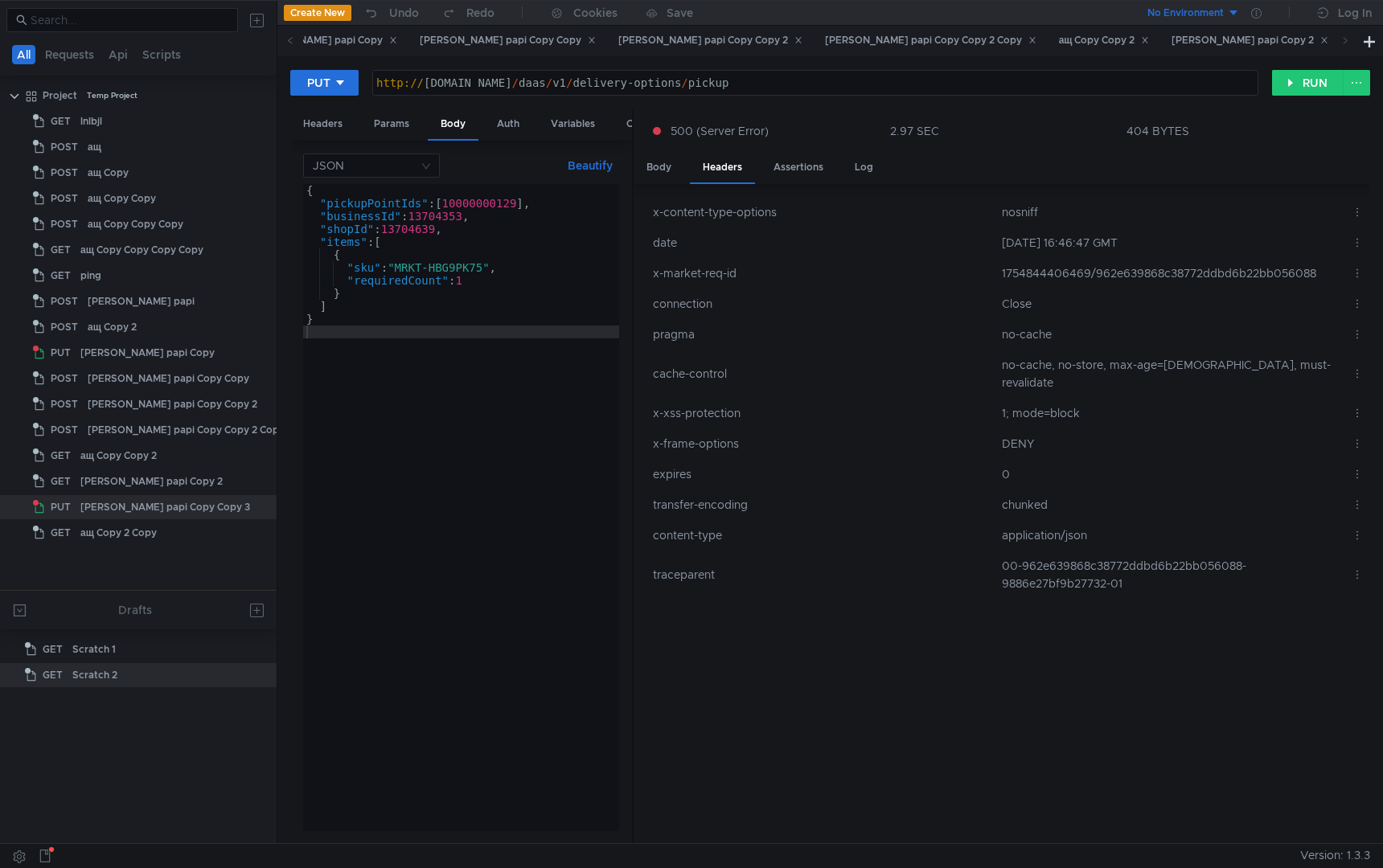
click at [1172, 48] on div "[PERSON_NAME] papi Copy 2" at bounding box center [1250, 40] width 157 height 17
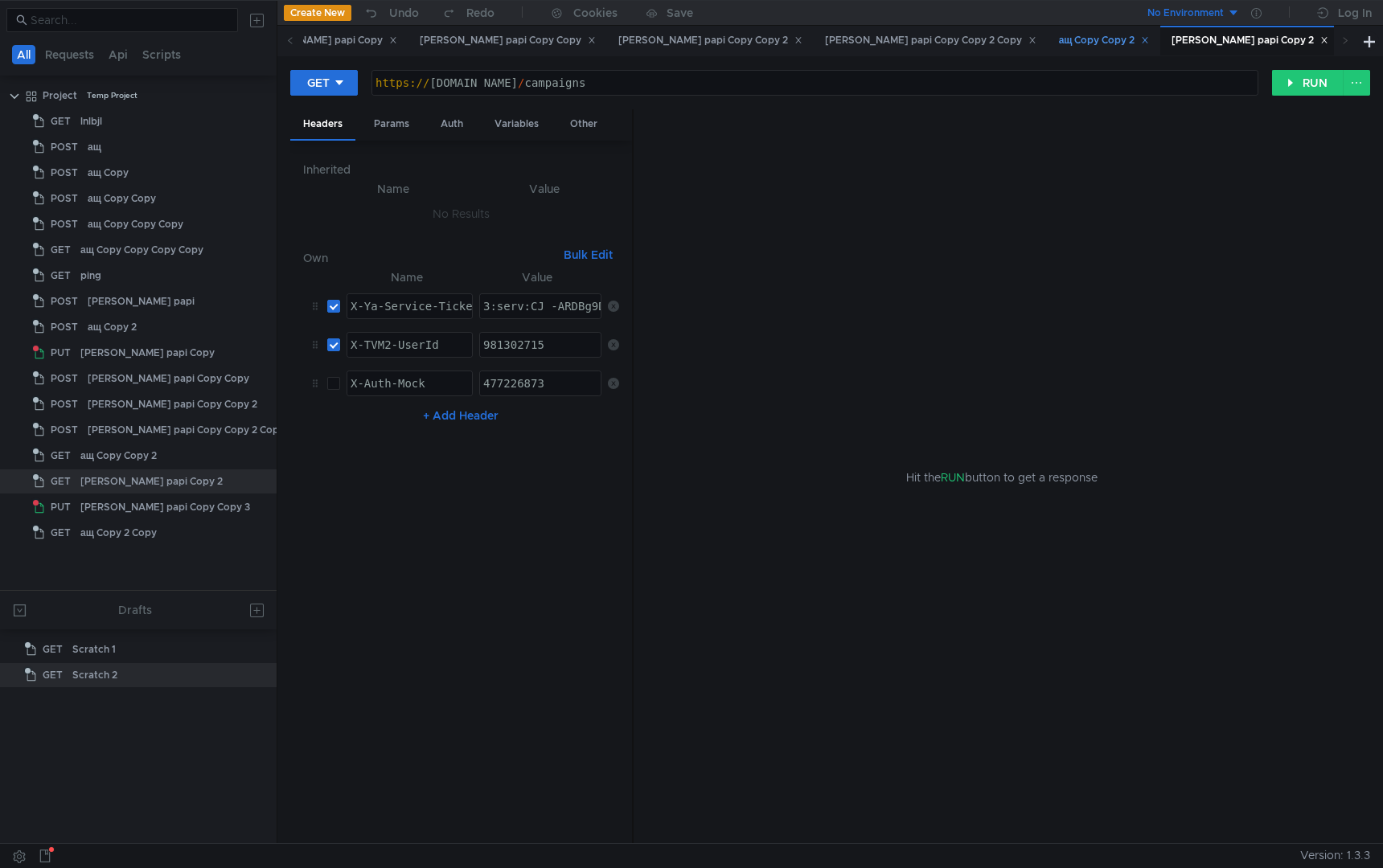
click at [1059, 47] on div "ащ Copy Copy 2" at bounding box center [1104, 40] width 91 height 17
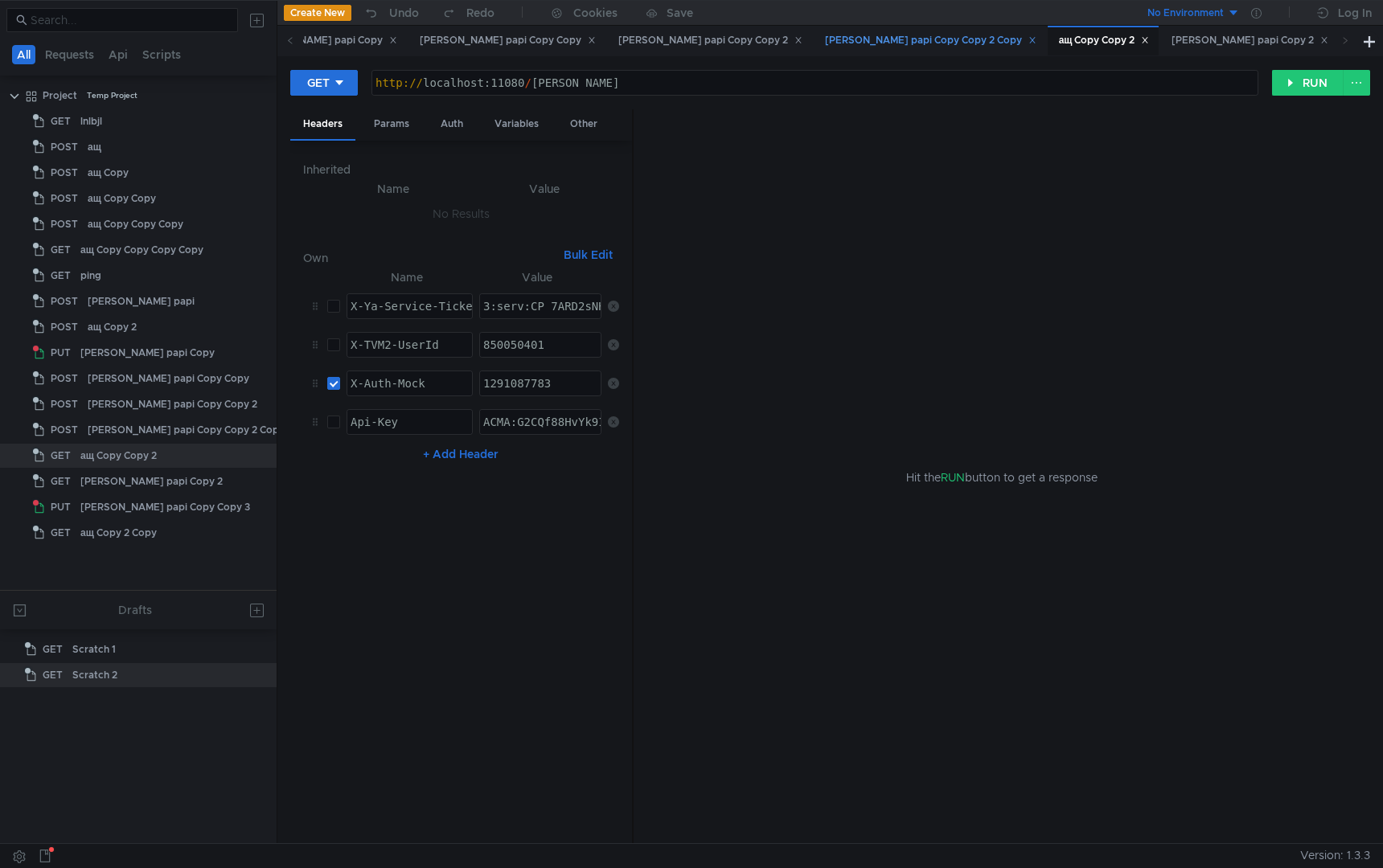
click at [825, 43] on div "[PERSON_NAME] papi Copy Copy 2 Copy" at bounding box center [930, 40] width 211 height 17
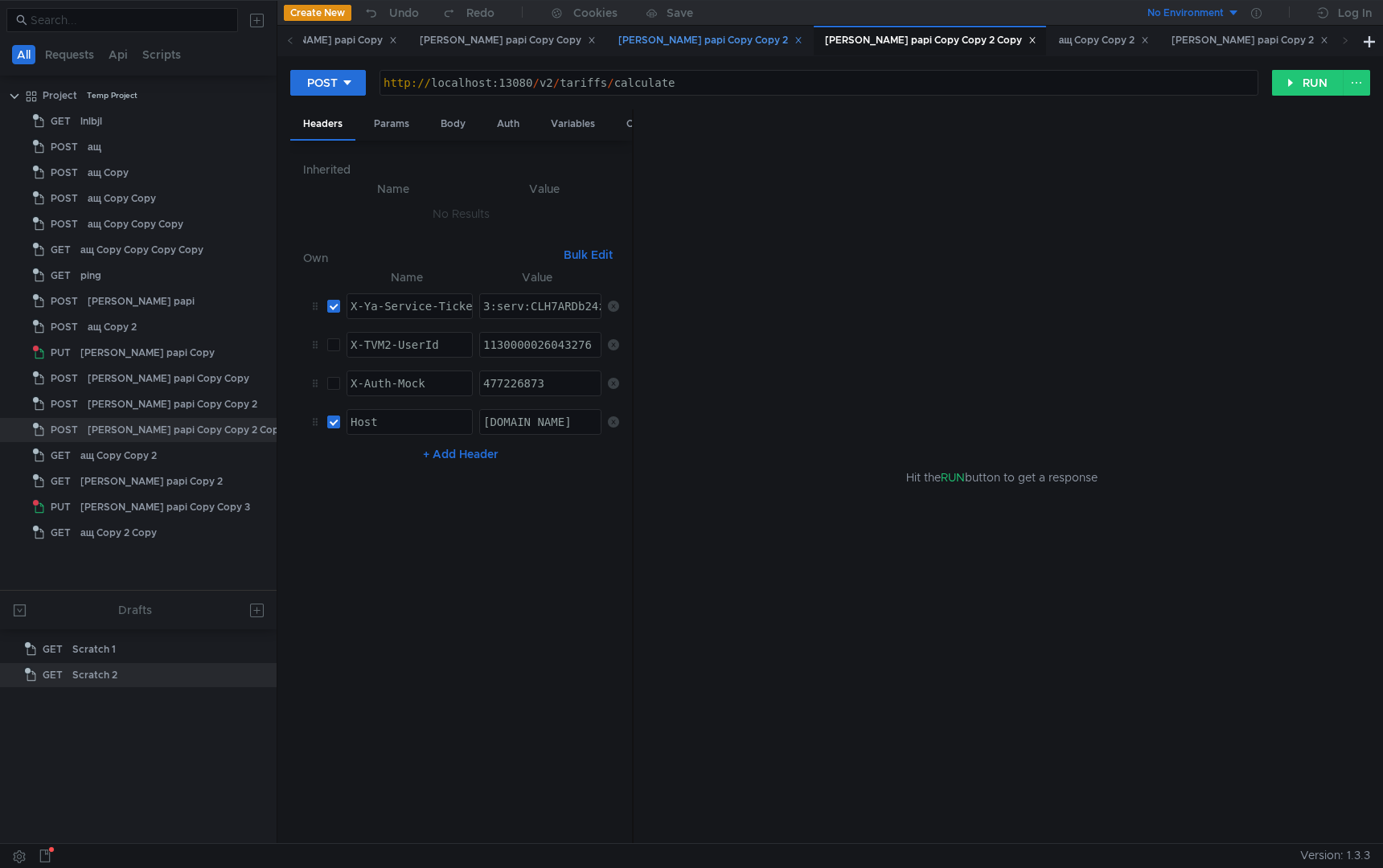
click at [619, 37] on div "[PERSON_NAME] papi Copy Copy 2" at bounding box center [710, 40] width 184 height 17
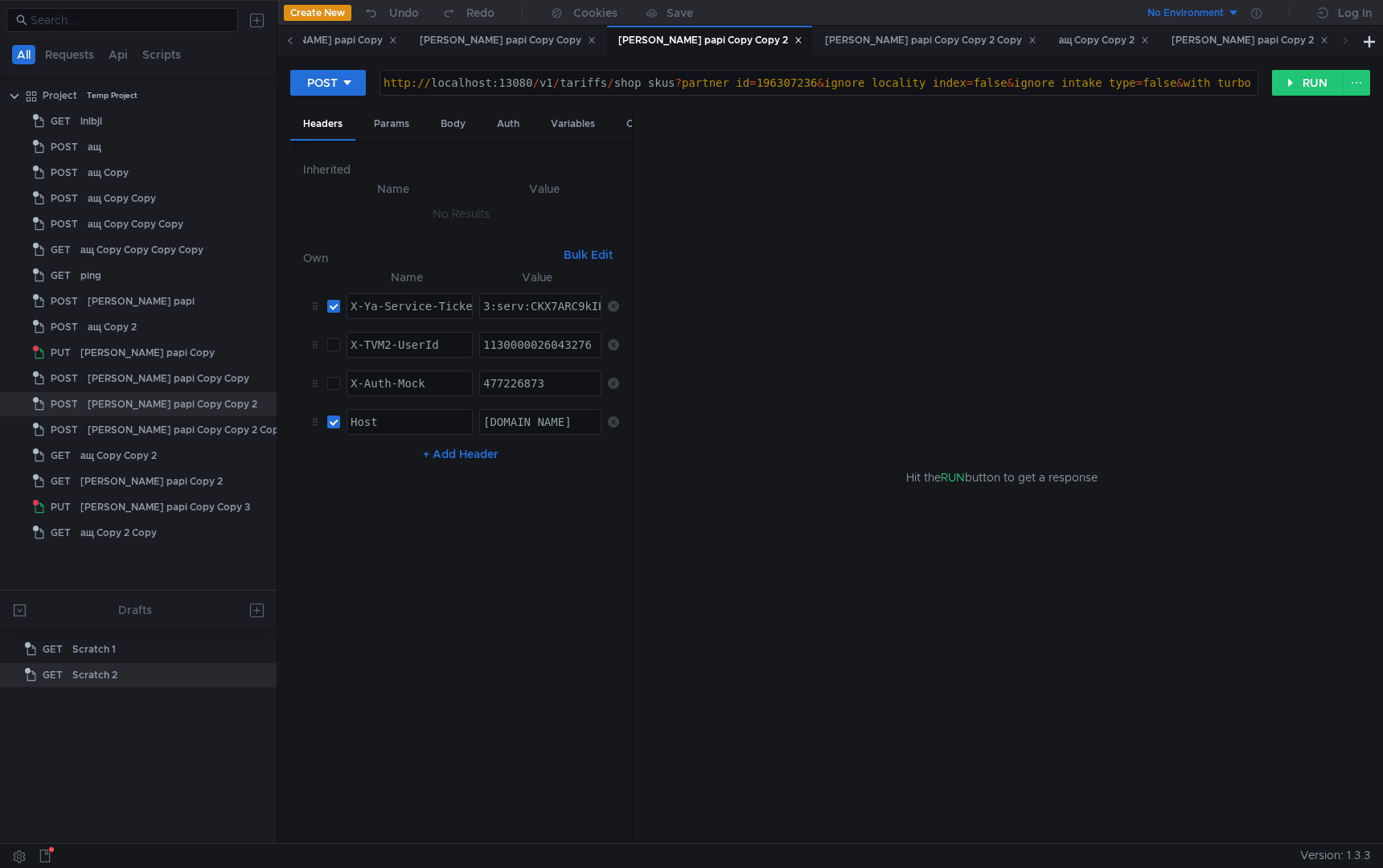
click at [291, 42] on icon at bounding box center [290, 40] width 8 height 8
click at [763, 37] on div "[PERSON_NAME] papi Copy Copy" at bounding box center [851, 40] width 176 height 17
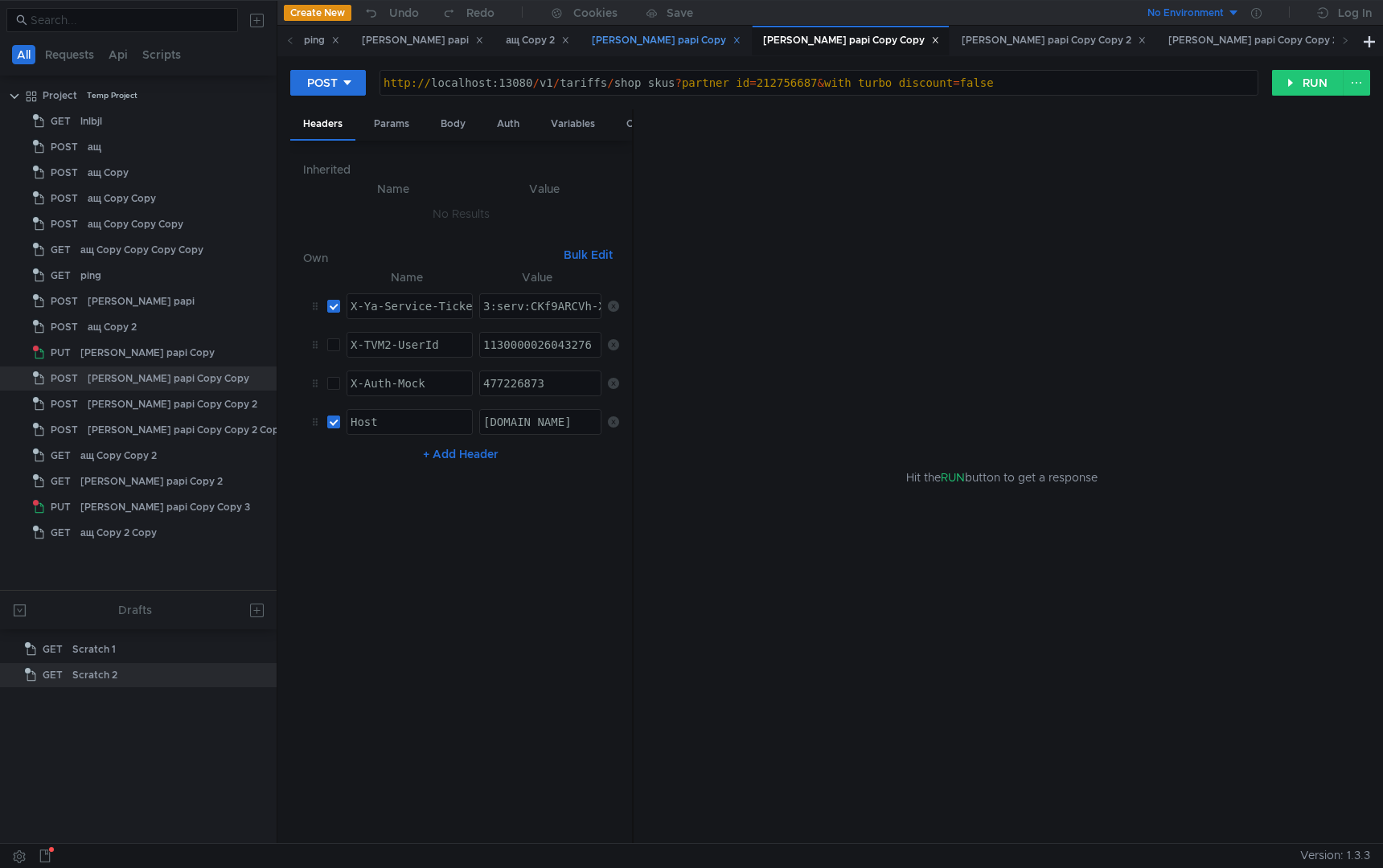
click at [592, 43] on div "[PERSON_NAME] papi Copy" at bounding box center [666, 40] width 148 height 17
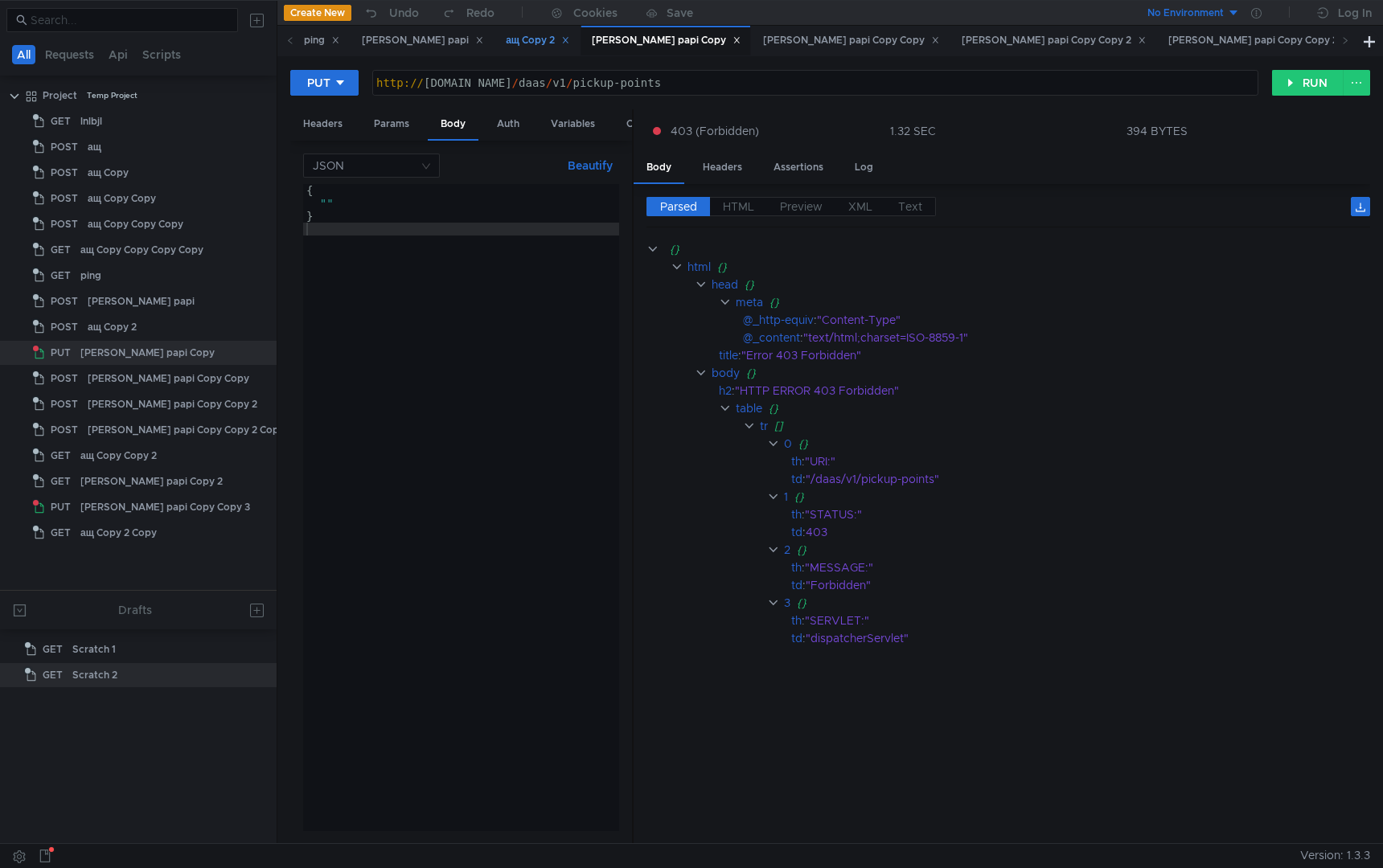
click at [506, 43] on div "ащ Copy 2" at bounding box center [537, 40] width 64 height 17
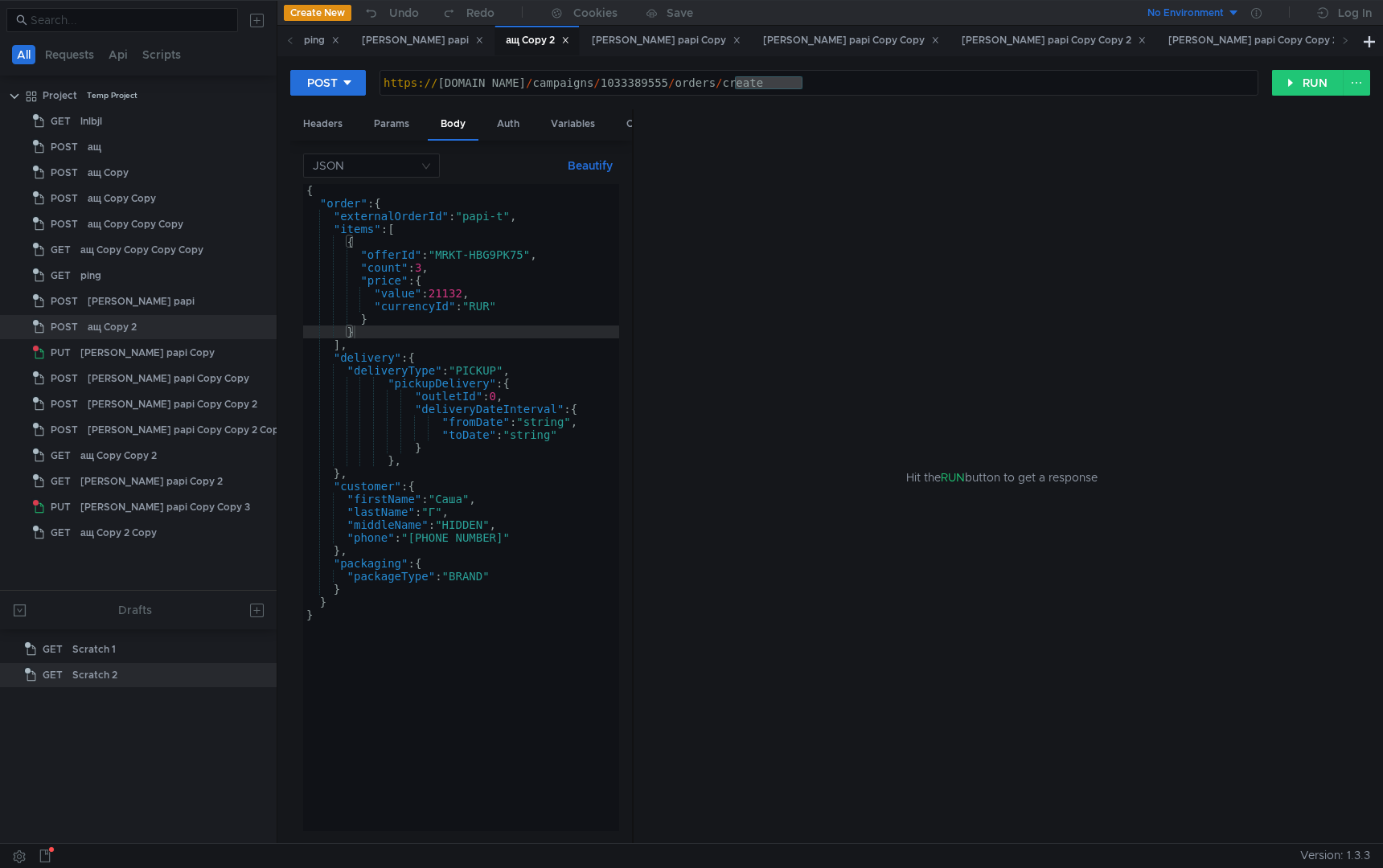
click at [480, 703] on div "{ "order" : { "externalOrderId" : "papi-t" , "items" : [ { "offerId" : "MRKT-HB…" at bounding box center [462, 519] width 316 height 673
click at [405, 38] on div "[PERSON_NAME] papi" at bounding box center [422, 40] width 122 height 17
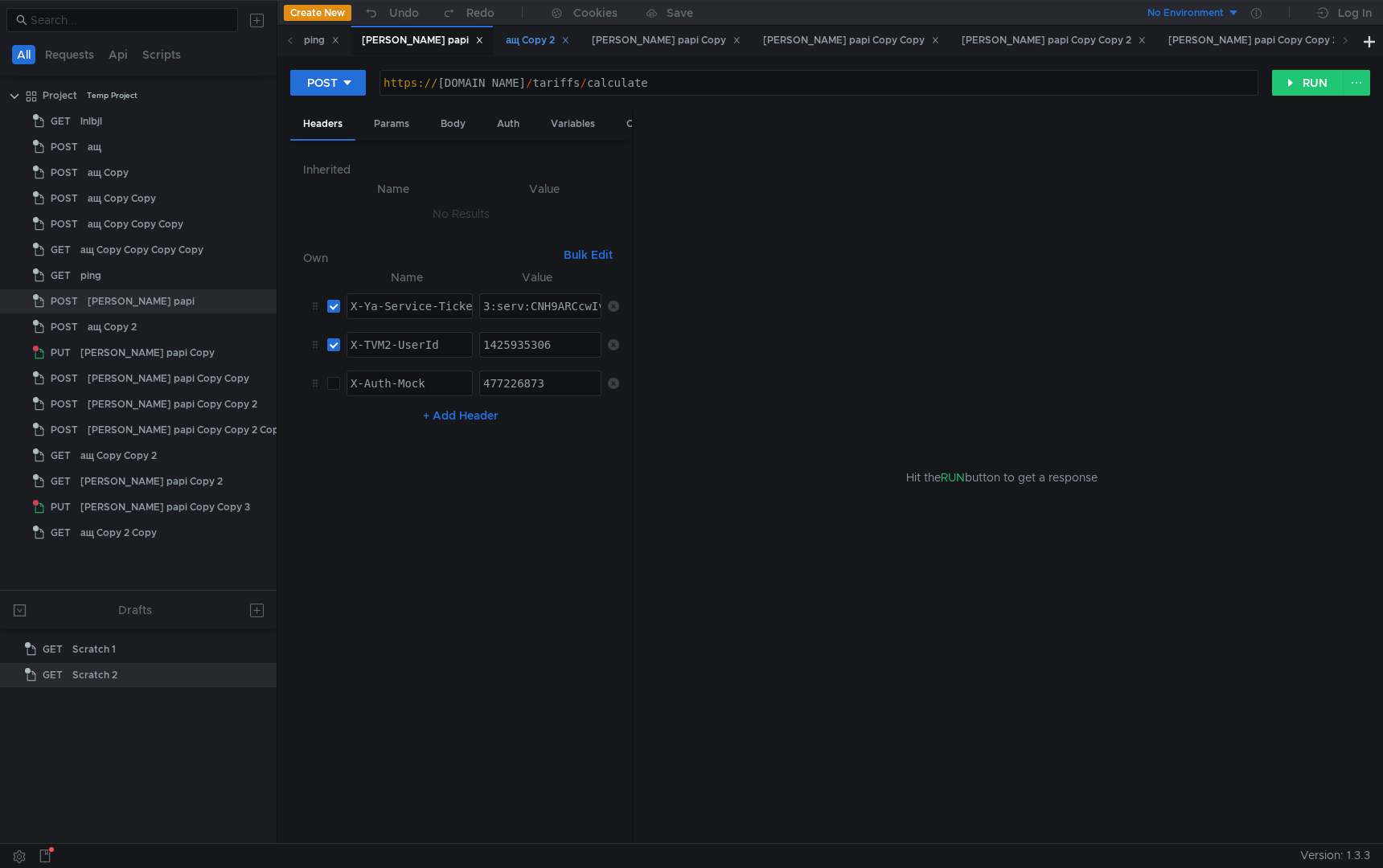
click at [506, 44] on div "ащ Copy 2" at bounding box center [537, 40] width 64 height 17
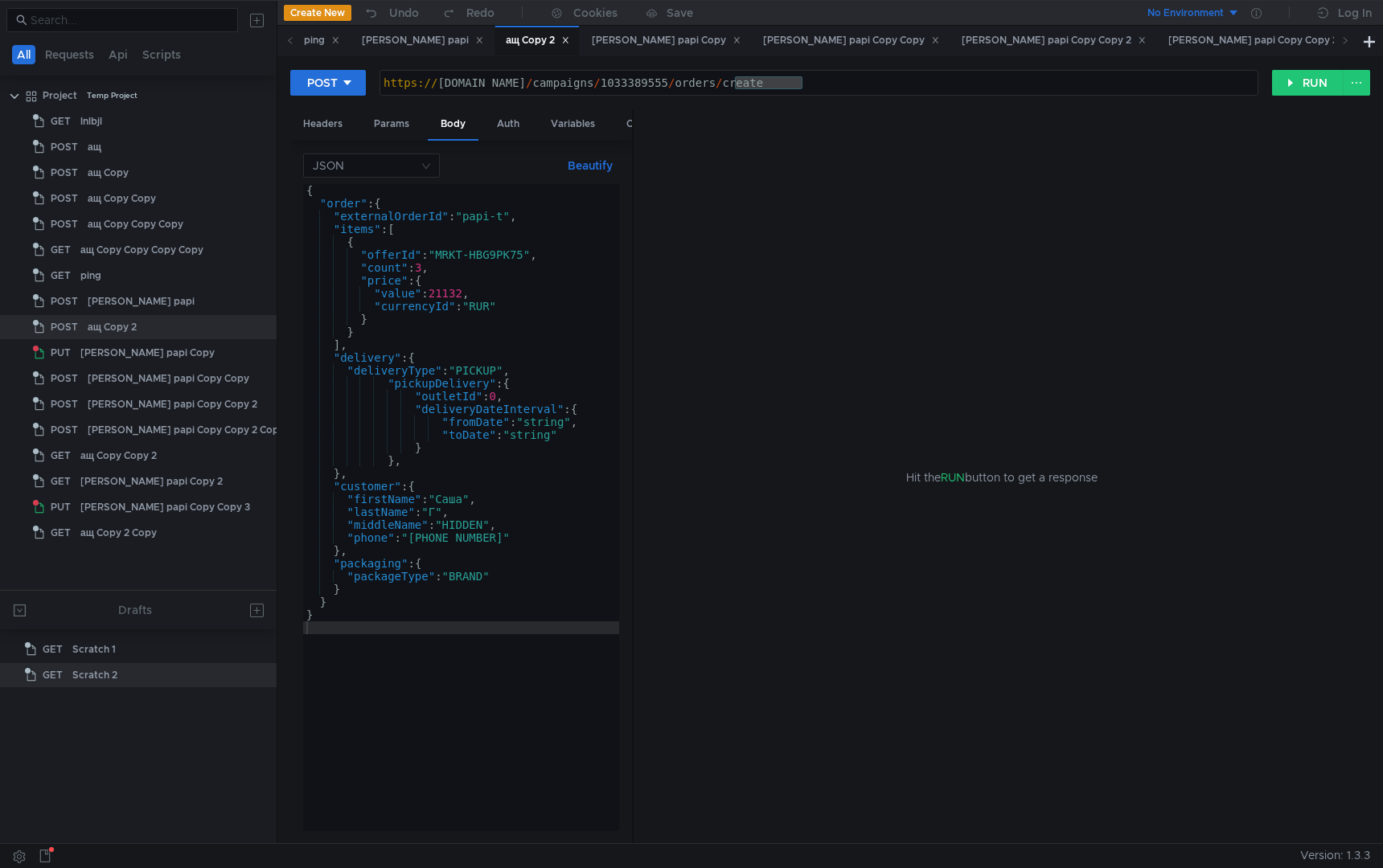
click at [439, 661] on div "{ "order" : { "externalOrderId" : "papi-t" , "items" : [ { "offerId" : "MRKT-HB…" at bounding box center [462, 519] width 316 height 673
click at [1346, 39] on icon at bounding box center [1346, 40] width 8 height 8
click at [1346, 39] on icon at bounding box center [1346, 40] width 4 height 7
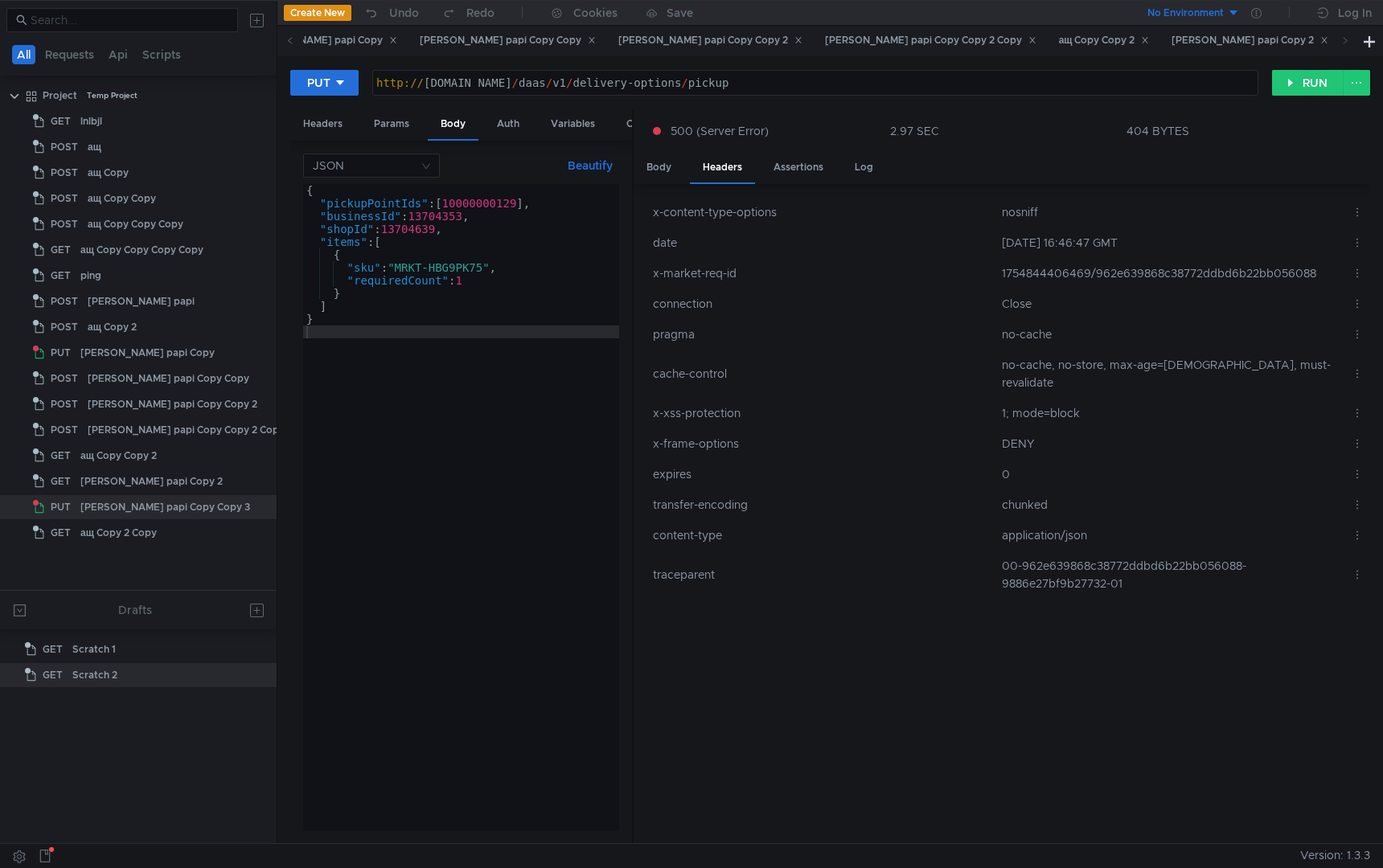
click at [444, 481] on div "{ "pickupPointIds" : [ 10000000129 ] , "businessId" : 13704353 , "shopId" : 137…" at bounding box center [462, 519] width 316 height 673
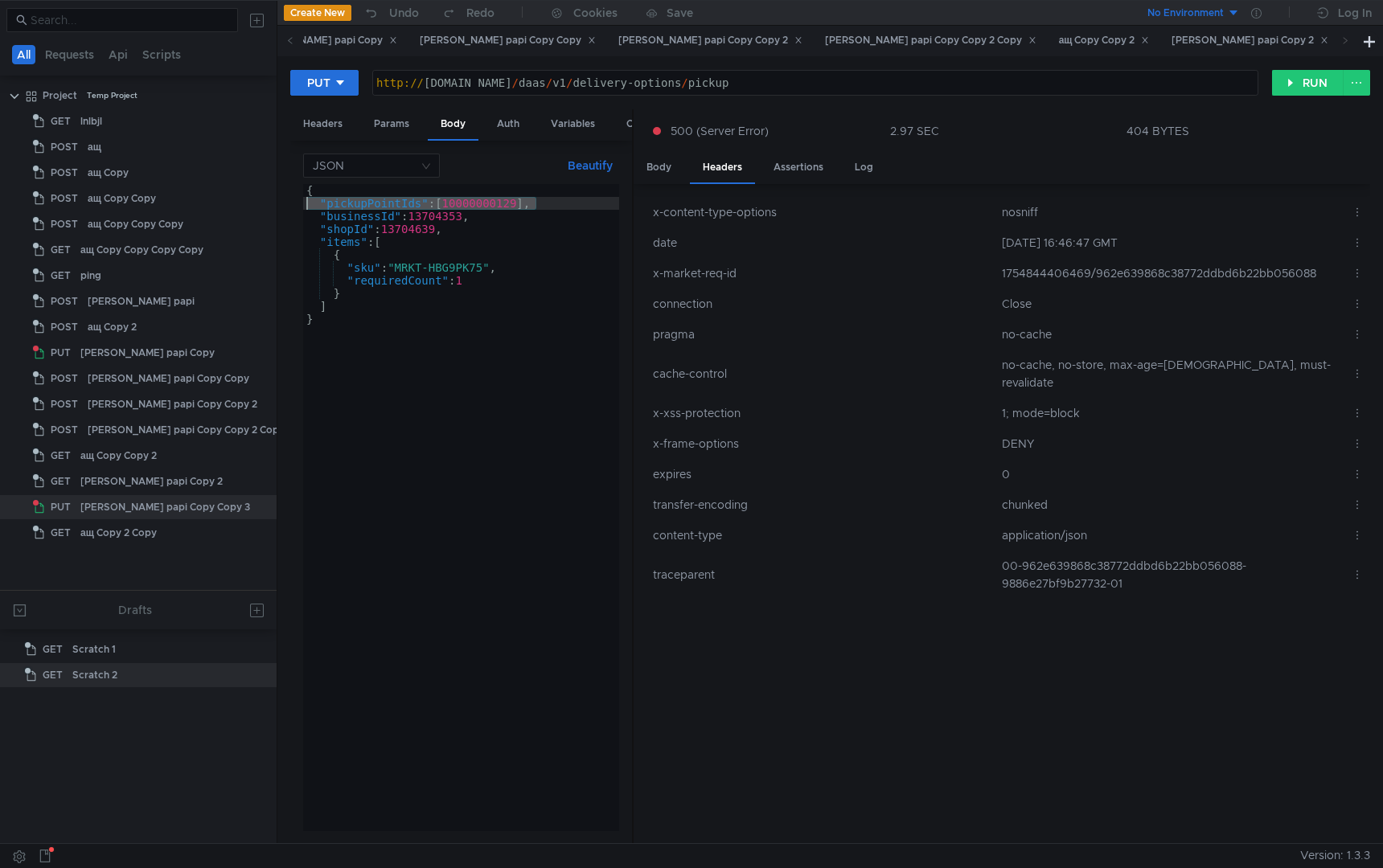
drag, startPoint x: 563, startPoint y: 206, endPoint x: 282, endPoint y: 203, distance: 281.0
click at [282, 203] on div "PUT [URL][DOMAIN_NAME] http:// [DOMAIN_NAME] / daas / v1 / delivery-options / p…" at bounding box center [830, 449] width 1106 height 787
type textarea ""pickupPointIds": [10000000129],"
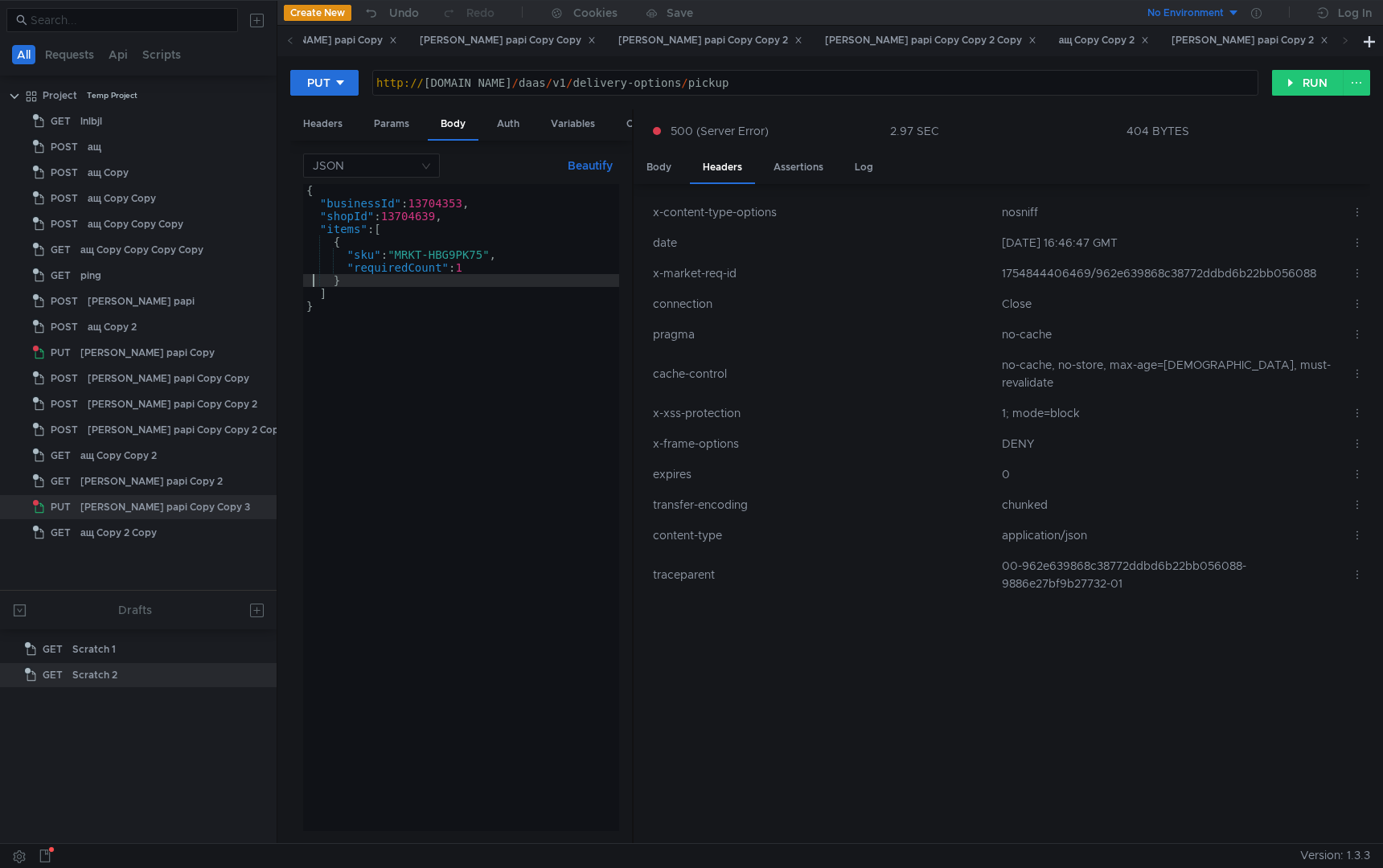
type textarea "}"
click at [845, 83] on div "http:// [DOMAIN_NAME] / daas / v1 / delivery-options / pickup" at bounding box center [815, 95] width 885 height 38
click at [849, 86] on div "http:// [DOMAIN_NAME] / daas / v1 / delivery-options / pickup" at bounding box center [815, 95] width 885 height 38
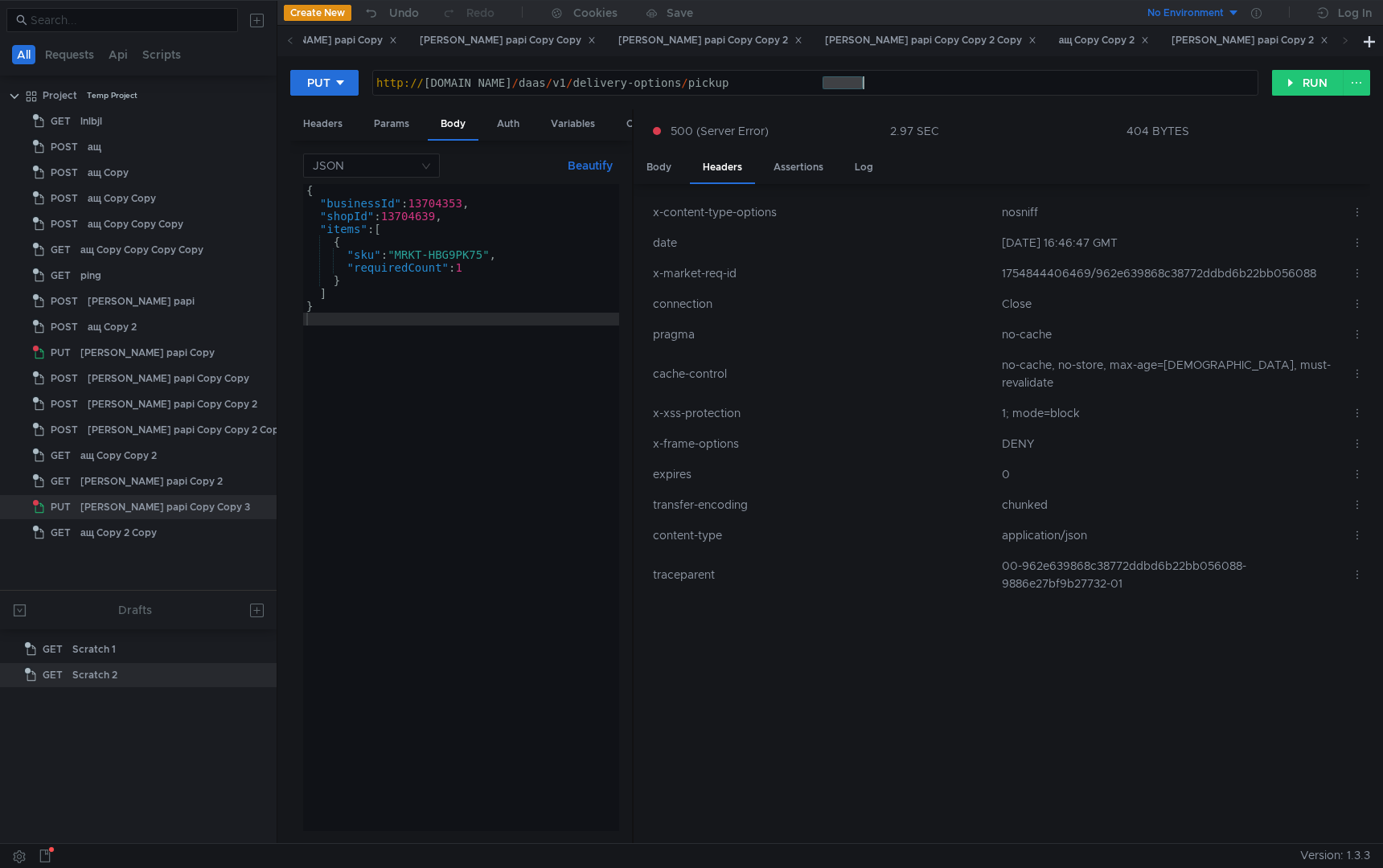
paste textarea "courier"
type textarea "[URL][DOMAIN_NAME]"
click at [1301, 83] on button "RUN" at bounding box center [1307, 82] width 72 height 26
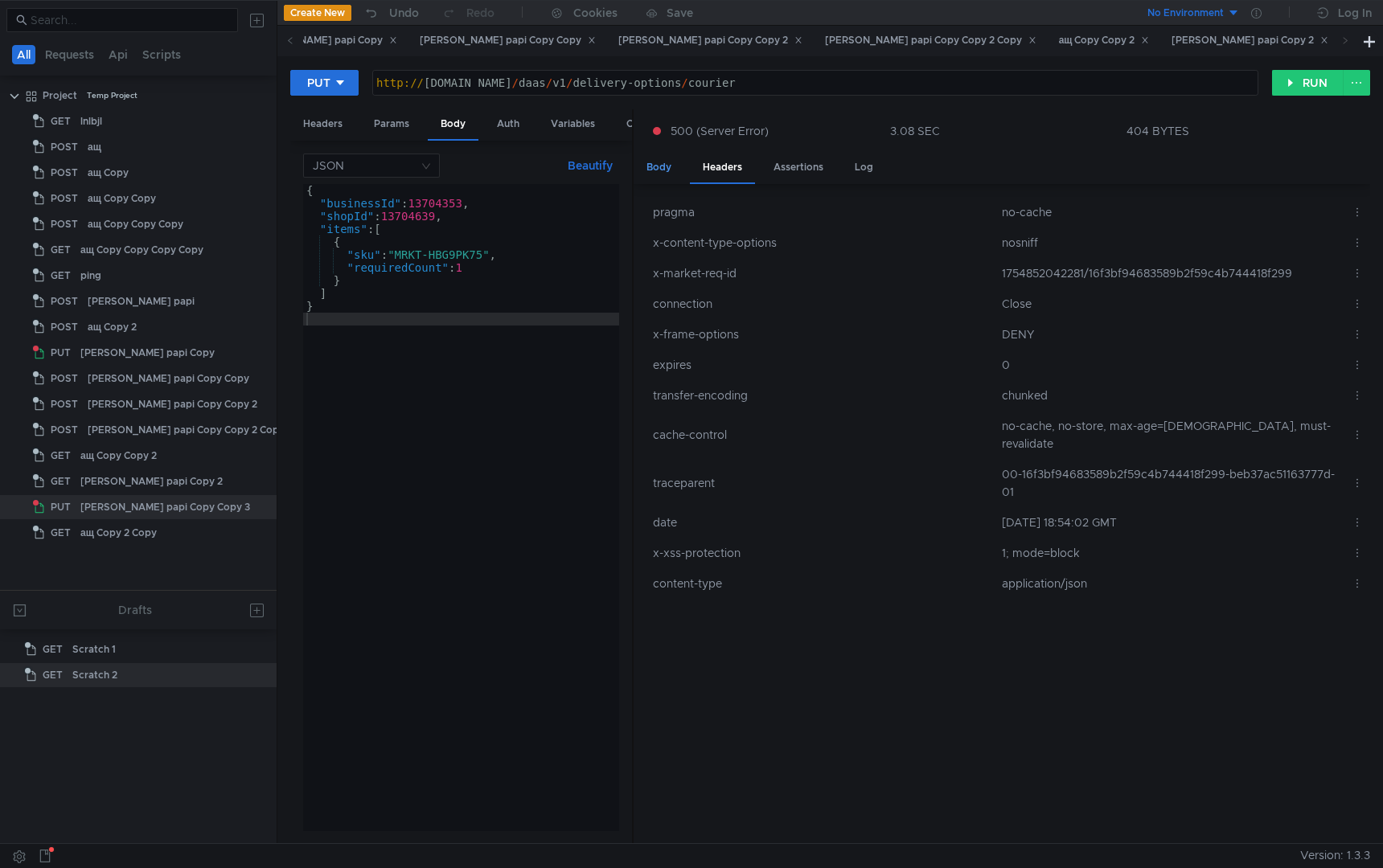
click at [647, 169] on div "Body" at bounding box center [659, 168] width 51 height 29
click at [658, 169] on div "Body" at bounding box center [659, 168] width 51 height 29
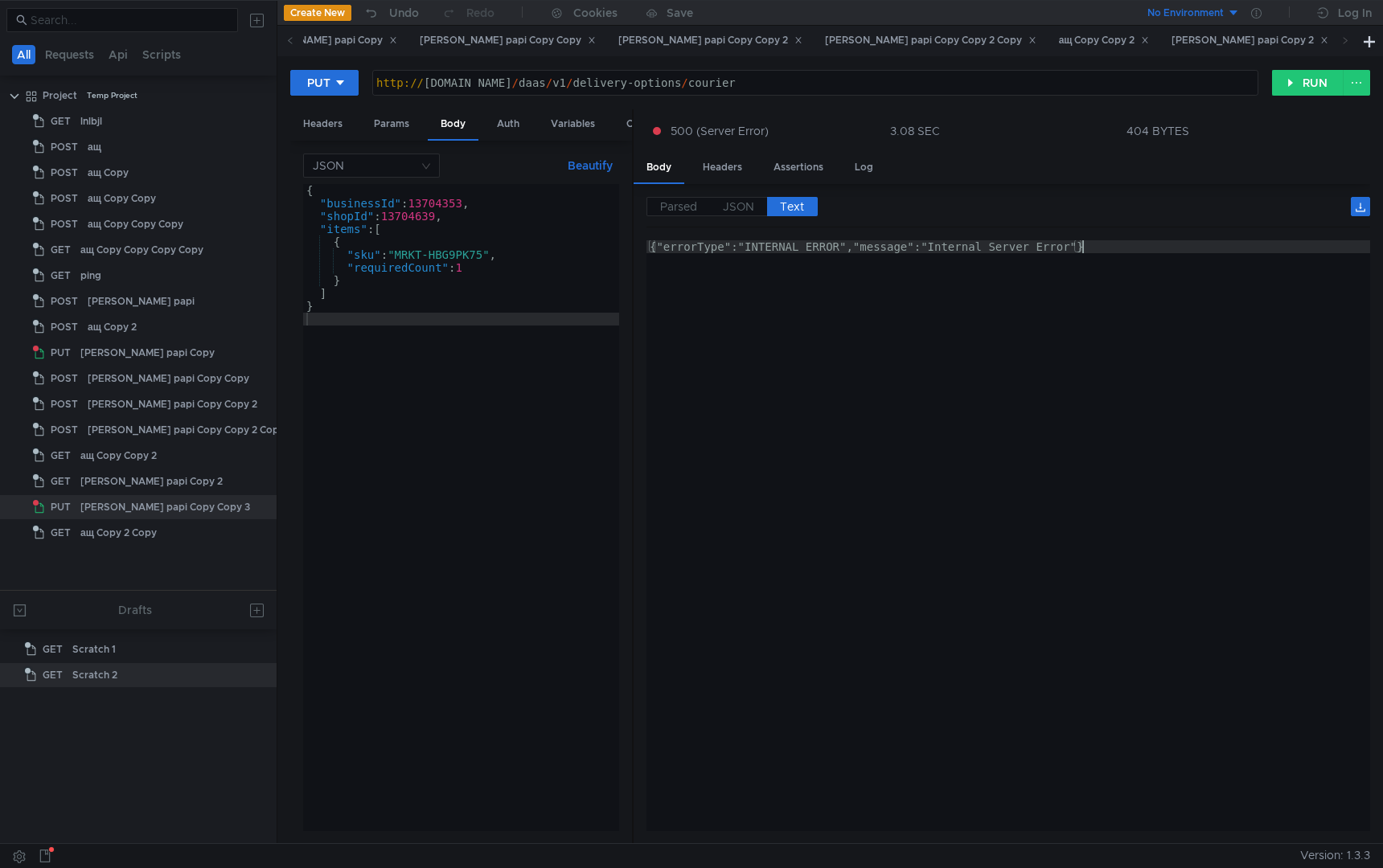
type textarea "{"errorType":"INTERNAL_ERROR","message":"Internal Server Error"}"
click at [746, 302] on div "{"errorType":"INTERNAL_ERROR","message":"Internal Server Error"}" at bounding box center [1008, 549] width 724 height 617
click at [525, 406] on div "{ "businessId" : 13704353 , "shopId" : 13704639 , "items" : [ { "sku" : "MRKT-H…" at bounding box center [462, 519] width 316 height 673
drag, startPoint x: 402, startPoint y: 257, endPoint x: 490, endPoint y: 259, distance: 88.0
click at [490, 259] on div "{ "businessId" : 13704353 , "shopId" : 13704639 , "items" : [ { "sku" : "MRKT-H…" at bounding box center [462, 519] width 316 height 673
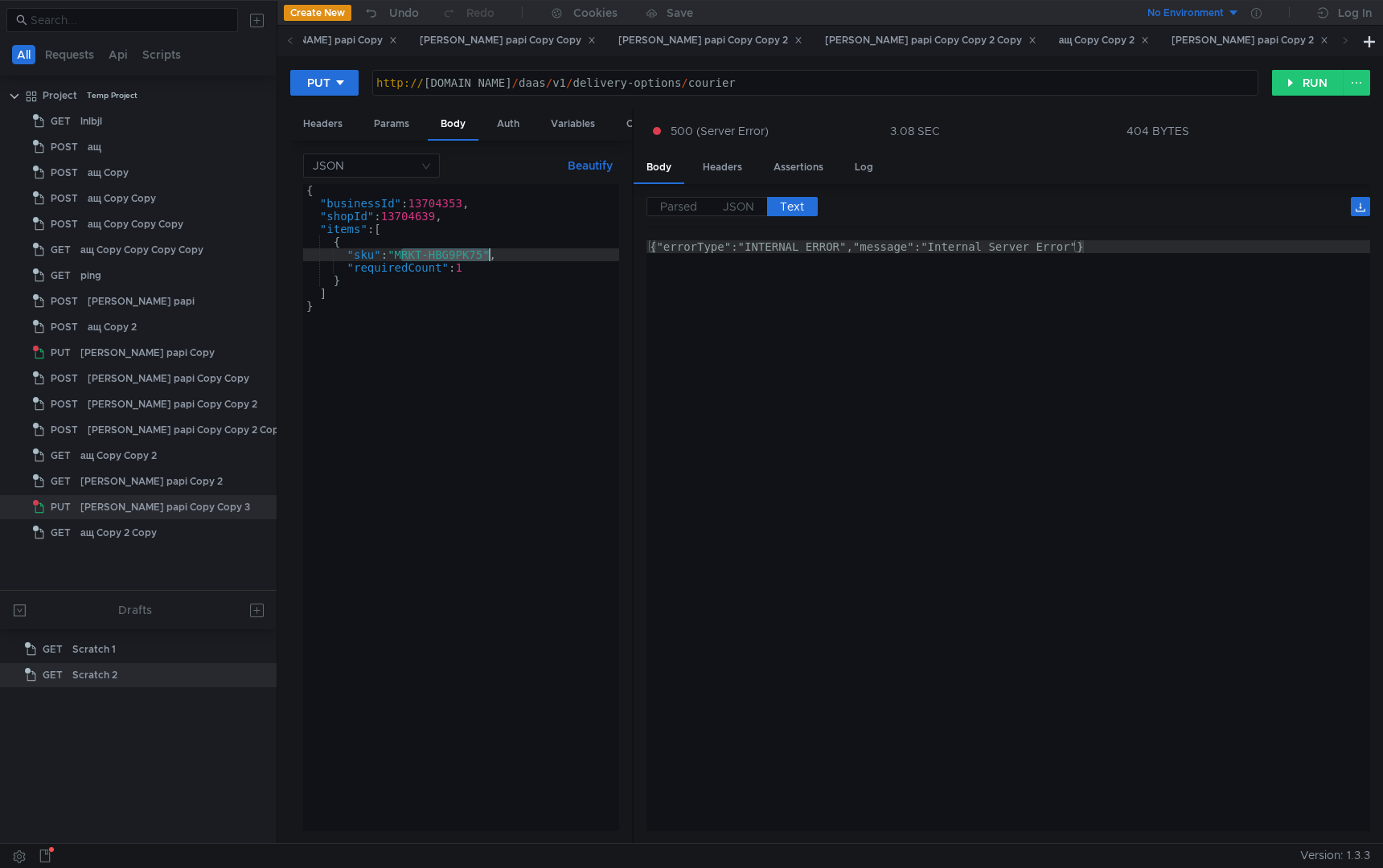
click at [404, 254] on div "{ "businessId" : 13704353 , "shopId" : 13704639 , "items" : [ { "sku" : "MRKT-H…" at bounding box center [462, 519] width 316 height 673
drag, startPoint x: 402, startPoint y: 255, endPoint x: 485, endPoint y: 259, distance: 83.1
click at [485, 259] on div "{ "businessId" : 13704353 , "shopId" : 13704639 , "items" : [ { "sku" : "MRKT-H…" at bounding box center [462, 519] width 316 height 673
paste textarea "ZSXPVJMA"
type textarea ""sku": "MRKT-ZSXPVJMA","
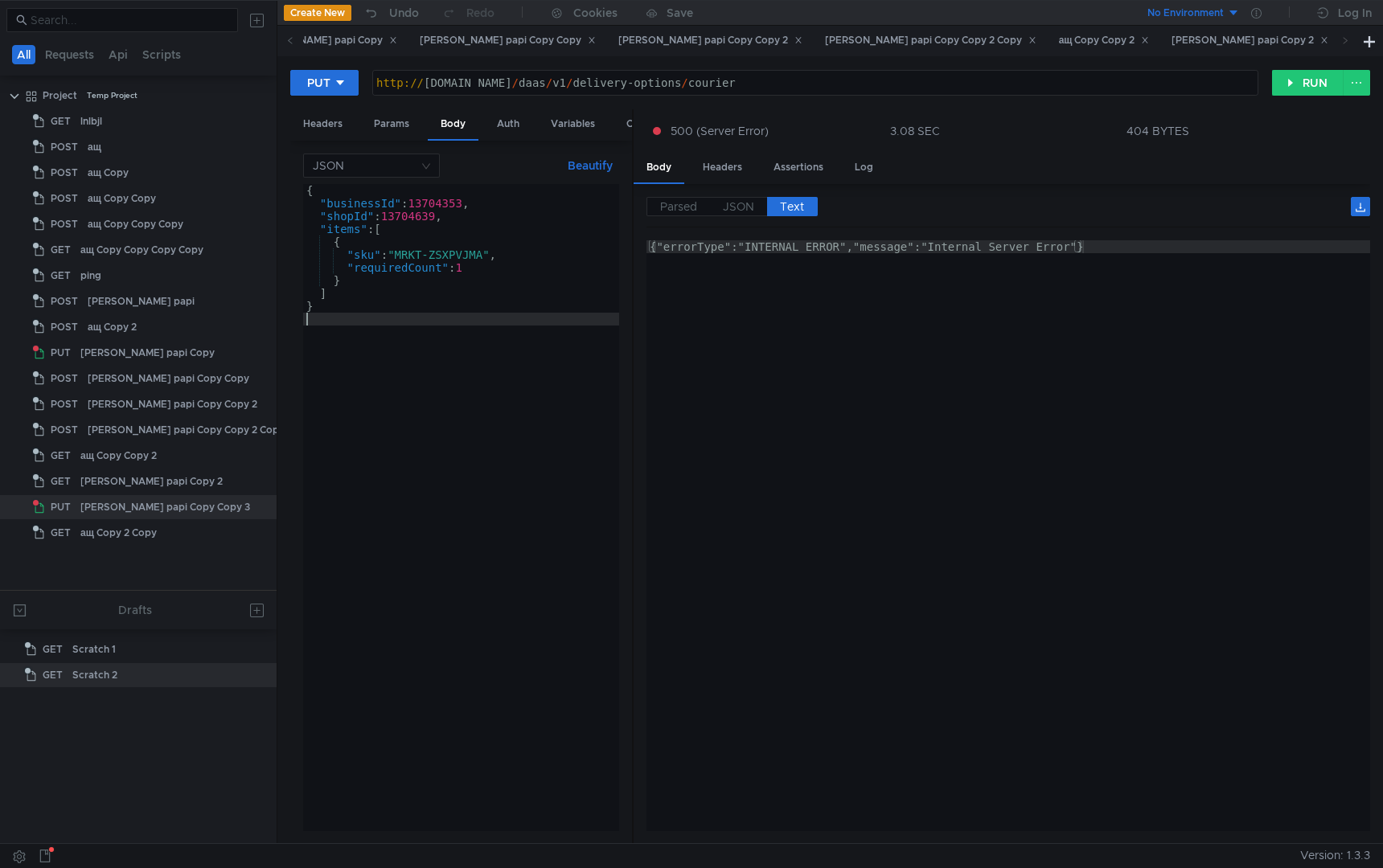
click at [460, 441] on div "{ "businessId" : 13704353 , "shopId" : 13704639 , "items" : [ { "sku" : "MRKT-Z…" at bounding box center [462, 519] width 316 height 673
click at [1301, 88] on button "RUN" at bounding box center [1307, 82] width 72 height 26
type textarea ""shopId": 13704639,"
click at [411, 219] on div "{ "businessId" : 13704353 , "shopId" : 13704639 , "items" : [ { "sku" : "MRKT-Z…" at bounding box center [462, 519] width 316 height 673
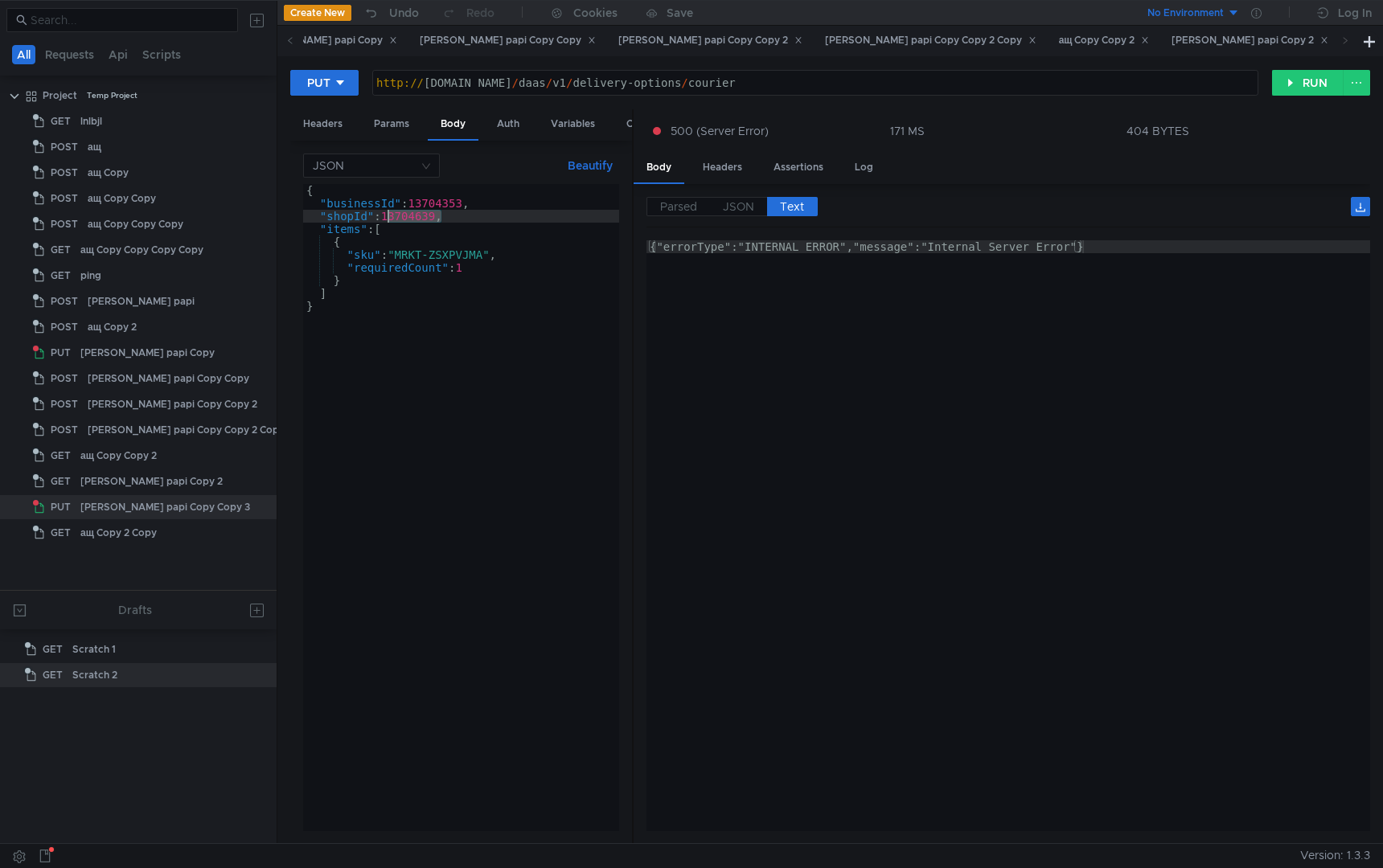
paste textarea
click at [458, 388] on div "{ "businessId" : 13704353 , "shopId" : 13704639 , "items" : [ { "sku" : "MRKT-Z…" at bounding box center [462, 519] width 316 height 673
click at [436, 204] on div "{ "businessId" : 13704353 , "shopId" : 13704639 , "items" : [ { "sku" : "MRKT-Z…" at bounding box center [462, 519] width 316 height 673
type textarea ""businessId": 13704353,"
click at [436, 204] on div "{ "businessId" : 13704353 , "shopId" : 13704639 , "items" : [ { "sku" : "MRKT-Z…" at bounding box center [462, 519] width 316 height 673
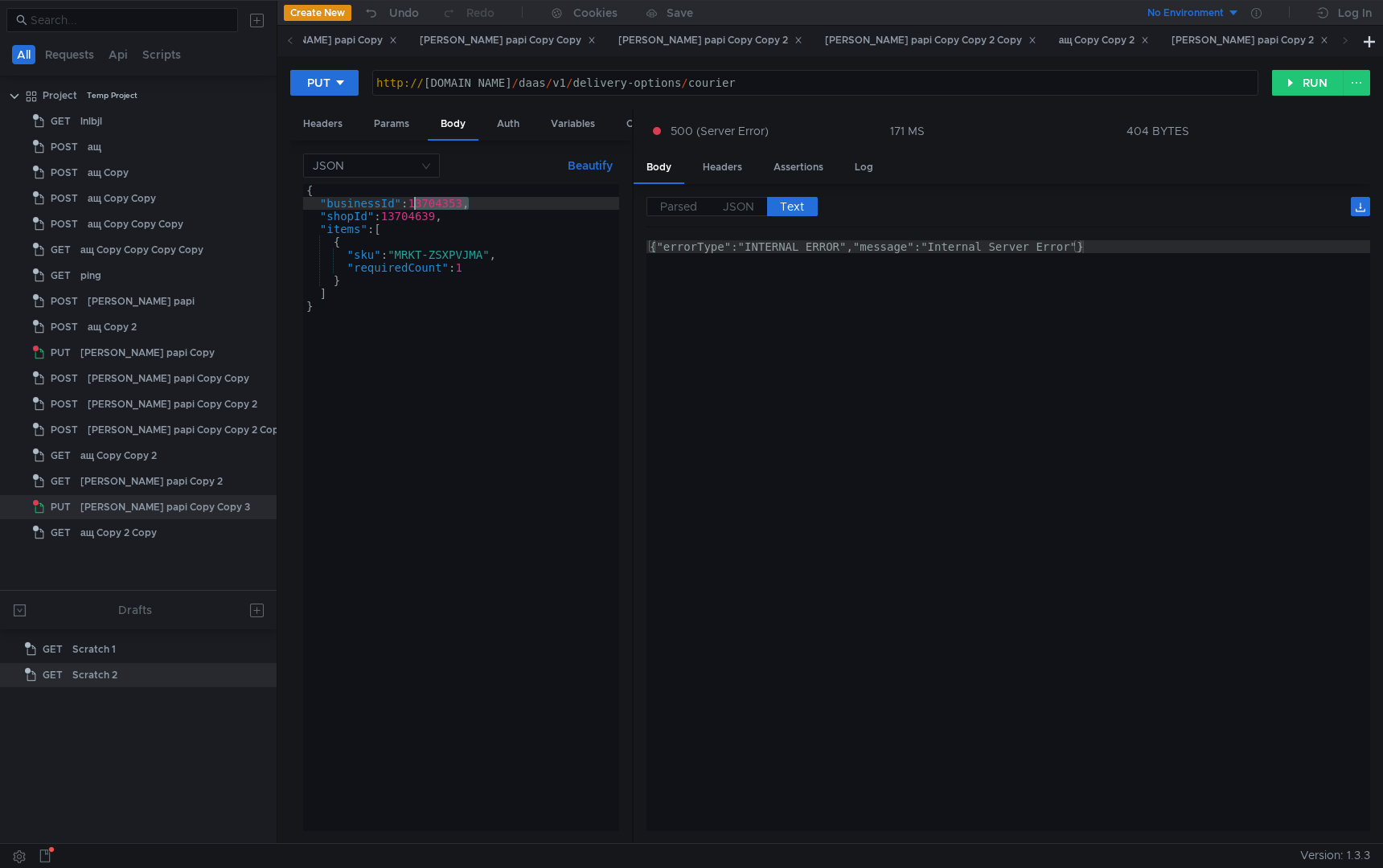
paste textarea
click at [436, 477] on div "{ "businessId" : 13704353 , "shopId" : 13704639 , "items" : [ { "sku" : "MRKT-Z…" at bounding box center [462, 519] width 316 height 673
drag, startPoint x: 402, startPoint y: 251, endPoint x: 490, endPoint y: 252, distance: 88.0
click at [490, 252] on div "{ "businessId" : 13704353 , "shopId" : 13704639 , "items" : [ { "sku" : "MRKT-Z…" at bounding box center [462, 519] width 316 height 673
paste textarea "368GAW0Y"
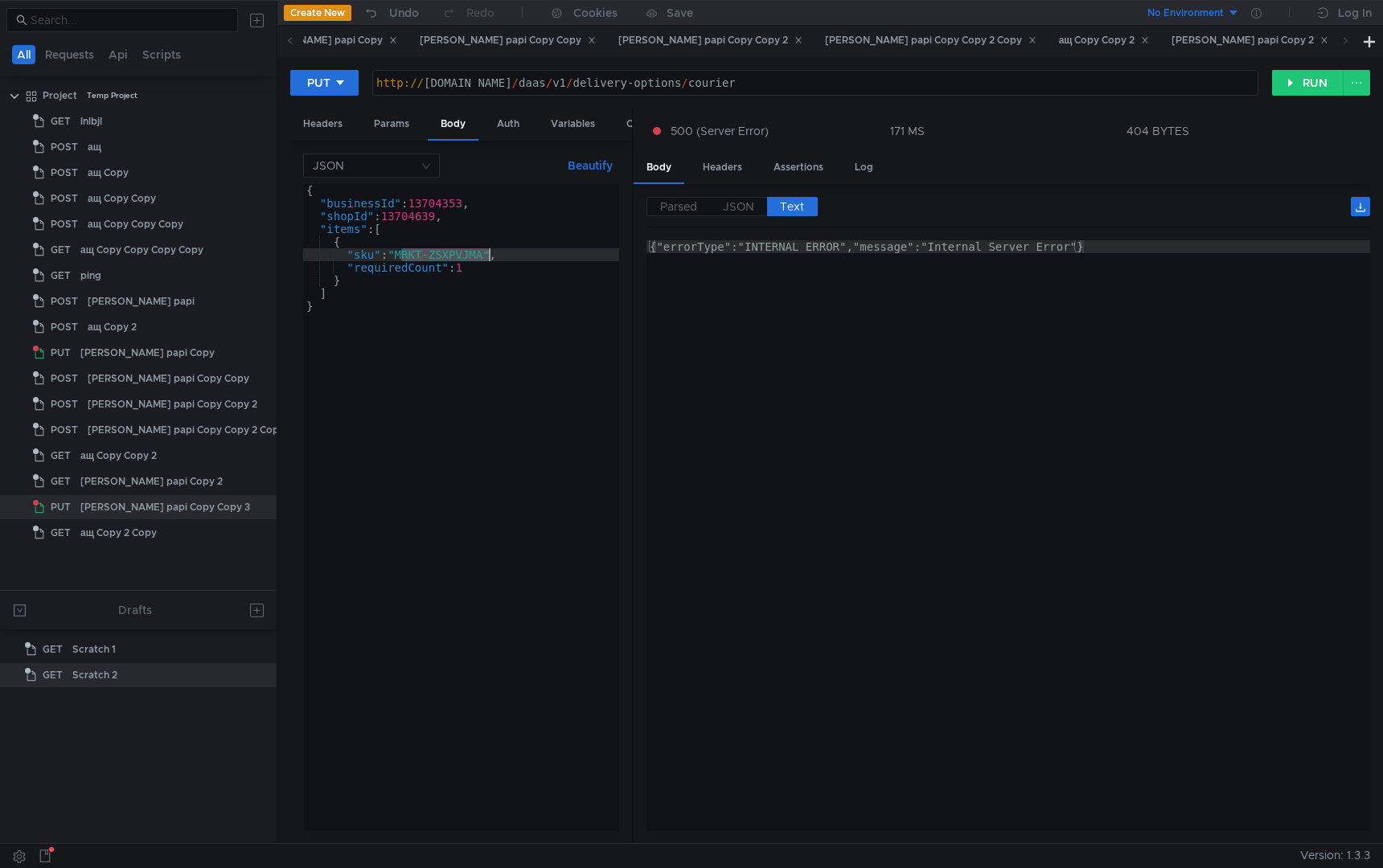
type textarea ""sku": "MRKT-368GAW0Y","
click at [487, 446] on div "{ "businessId" : 13704353 , "shopId" : 13704639 , "items" : [ { "sku" : "MRKT-3…" at bounding box center [462, 519] width 316 height 673
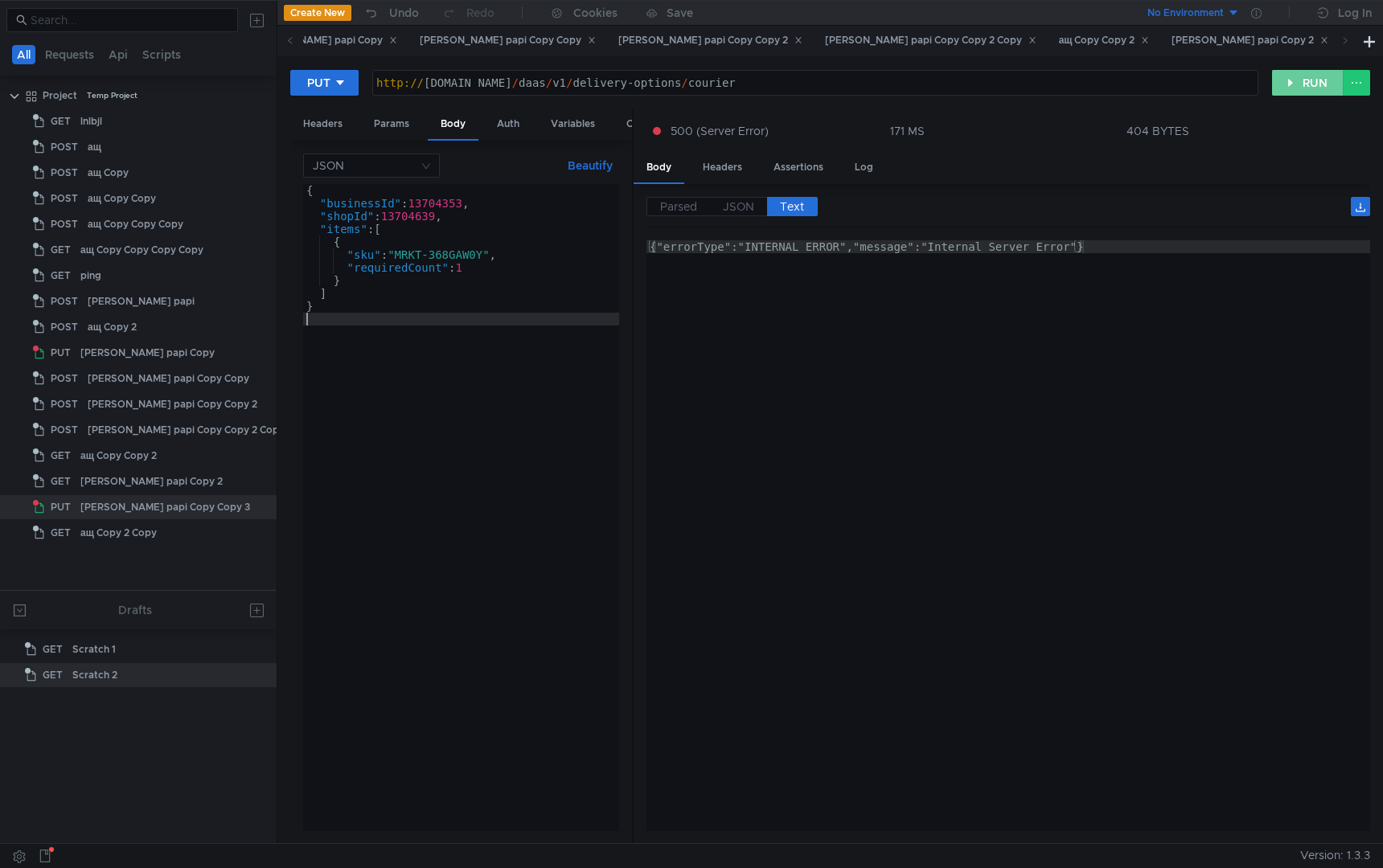
click at [1277, 91] on button "RUN" at bounding box center [1307, 82] width 72 height 26
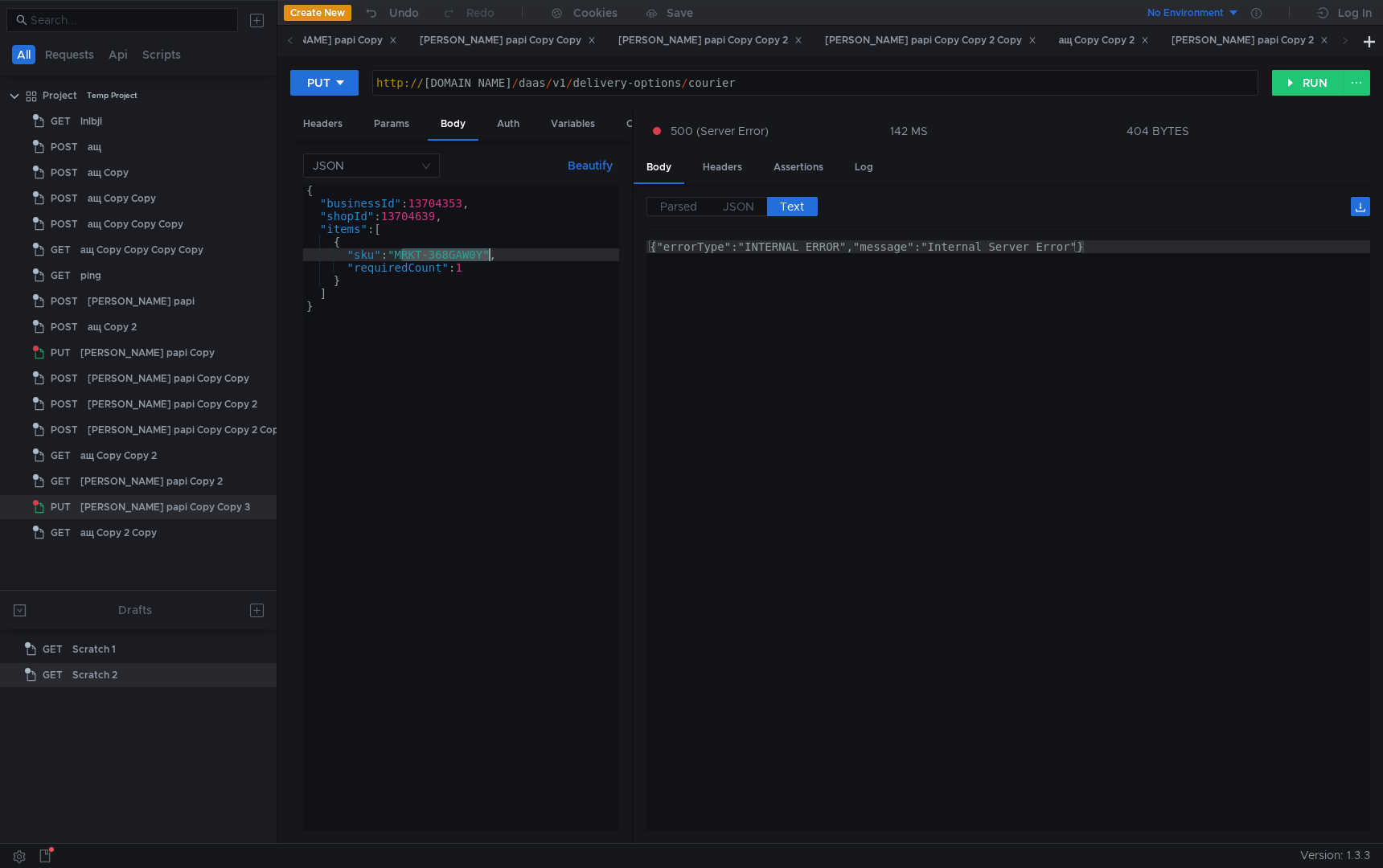
drag, startPoint x: 402, startPoint y: 255, endPoint x: 488, endPoint y: 259, distance: 86.1
click at [488, 259] on div "{ "businessId" : 13704353 , "shopId" : 13704639 , "items" : [ { "sku" : "MRKT-3…" at bounding box center [462, 519] width 316 height 673
paste textarea "HBG9PK75"
type textarea ""sku": "MRKT-HBG9PK75","
click at [474, 450] on div "{ "businessId" : 13704353 , "shopId" : 13704639 , "items" : [ { "sku" : "MRKT-H…" at bounding box center [462, 519] width 316 height 673
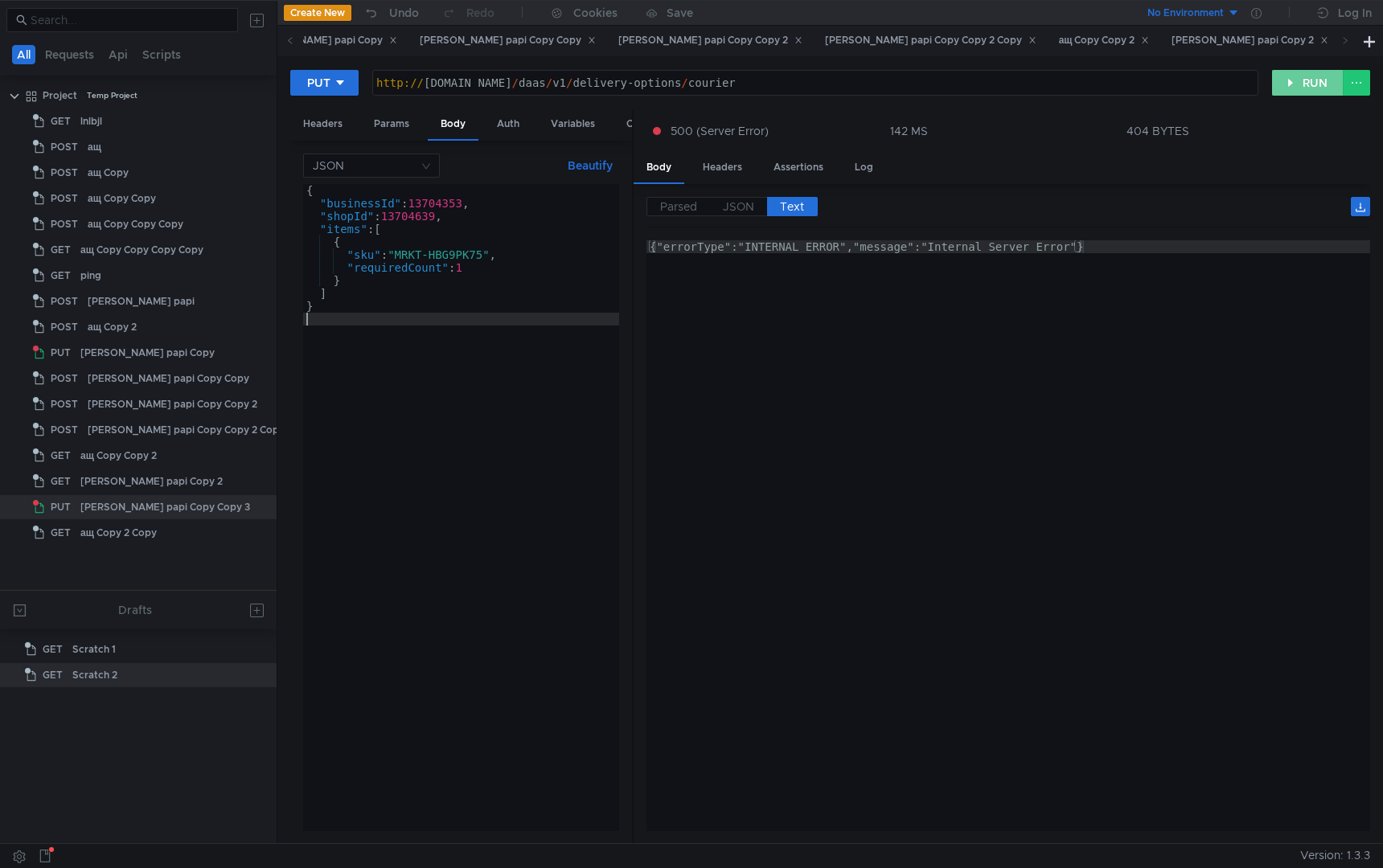
click at [1300, 74] on button "RUN" at bounding box center [1307, 82] width 72 height 26
click at [468, 414] on div "{ "businessId" : 13704353 , "shopId" : 13704639 , "items" : [ { "sku" : "MRKT-H…" at bounding box center [462, 519] width 316 height 673
click at [427, 290] on div "{ "businessId" : 13704353 , "shopId" : 13704639 , "items" : [ { "sku" : "MRKT-H…" at bounding box center [462, 519] width 316 height 673
type textarea "],"
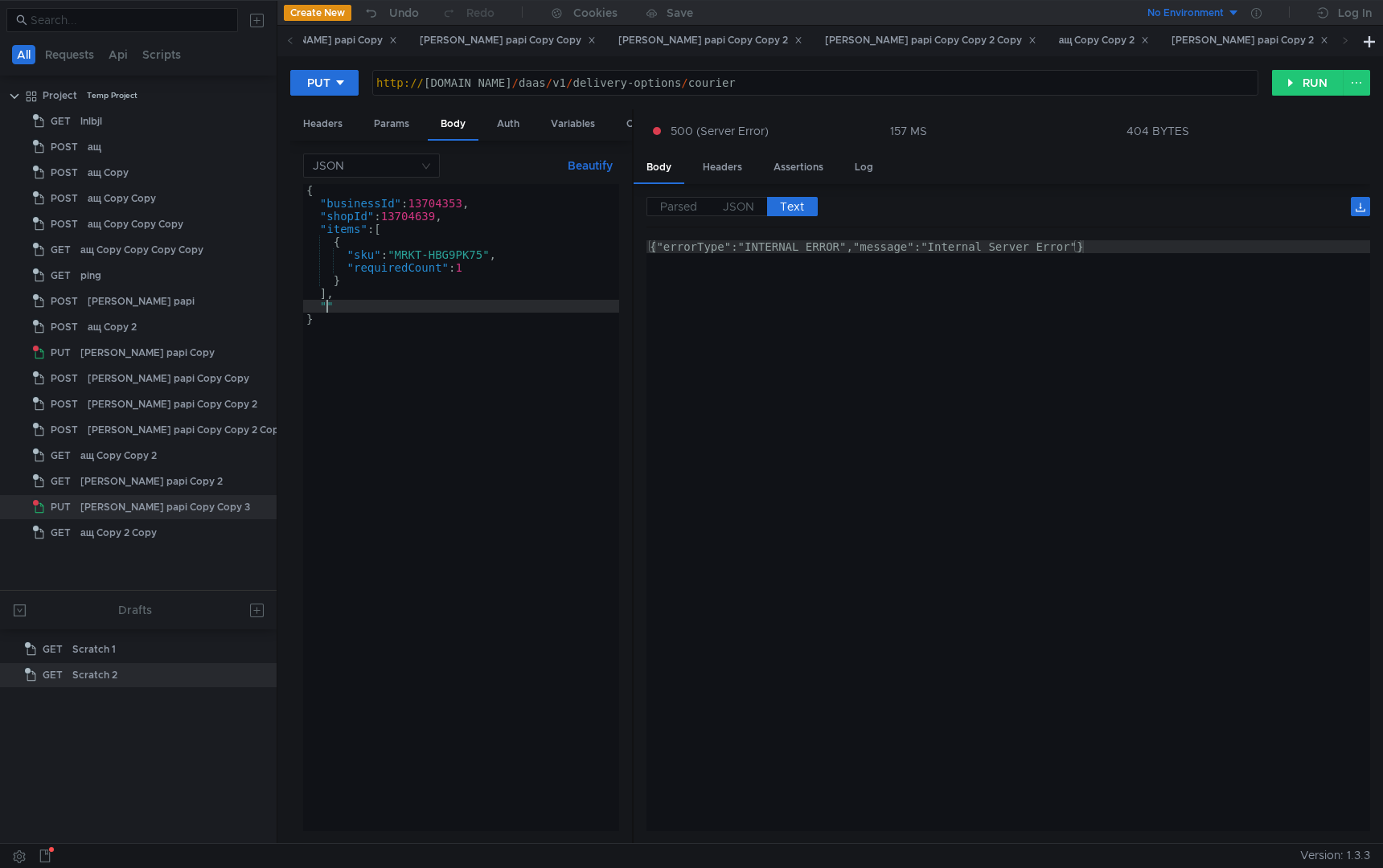
paste textarea "deliveryAddress""
type textarea ""deliveryAddress": {"
drag, startPoint x: 350, startPoint y: 332, endPoint x: 278, endPoint y: 303, distance: 77.6
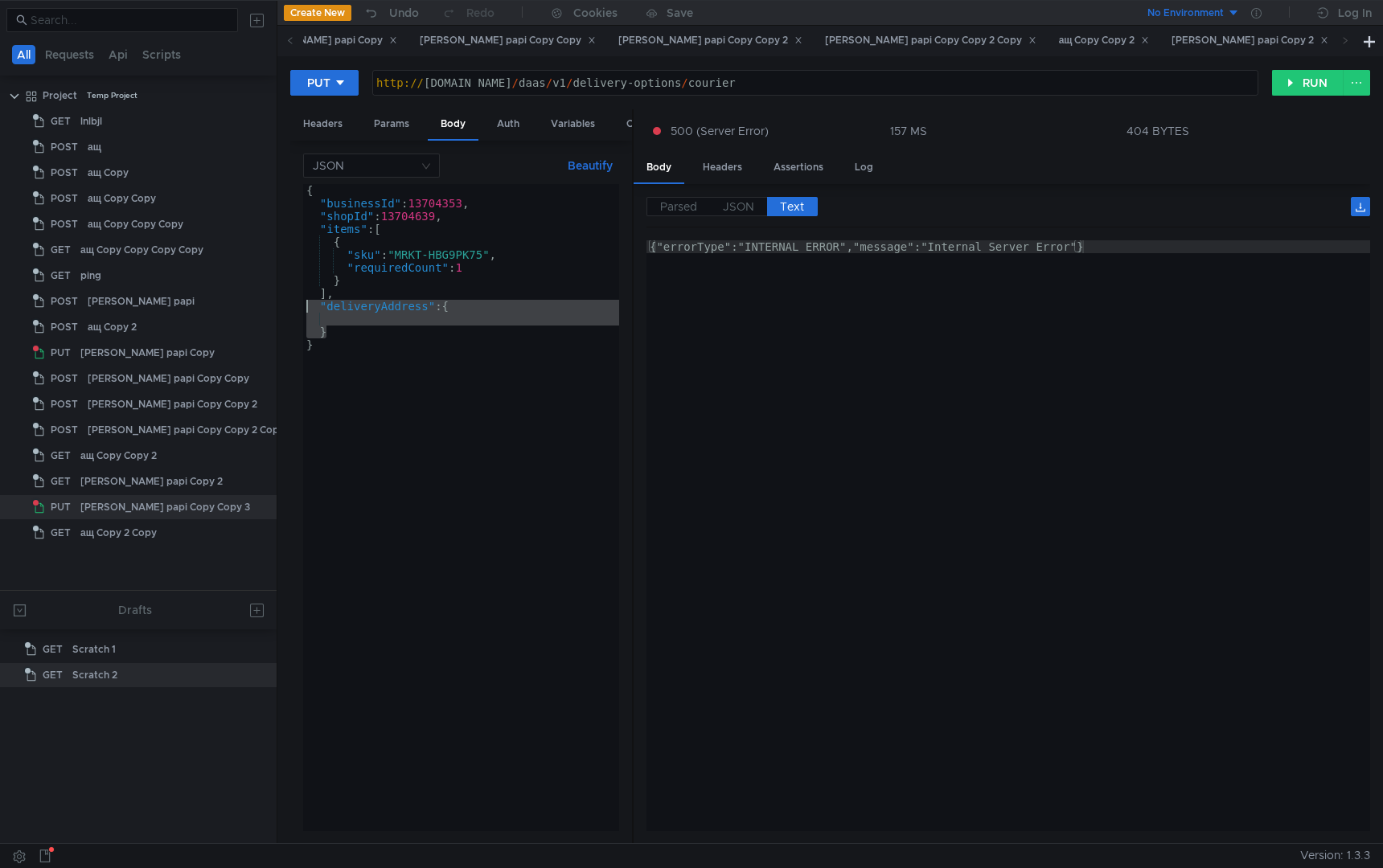
click at [278, 303] on div "PUT [URL][DOMAIN_NAME] http:// [DOMAIN_NAME] / daas / v1 / delivery-options / c…" at bounding box center [830, 449] width 1106 height 787
type textarea ""deliveryAddress": {"
type textarea "],"
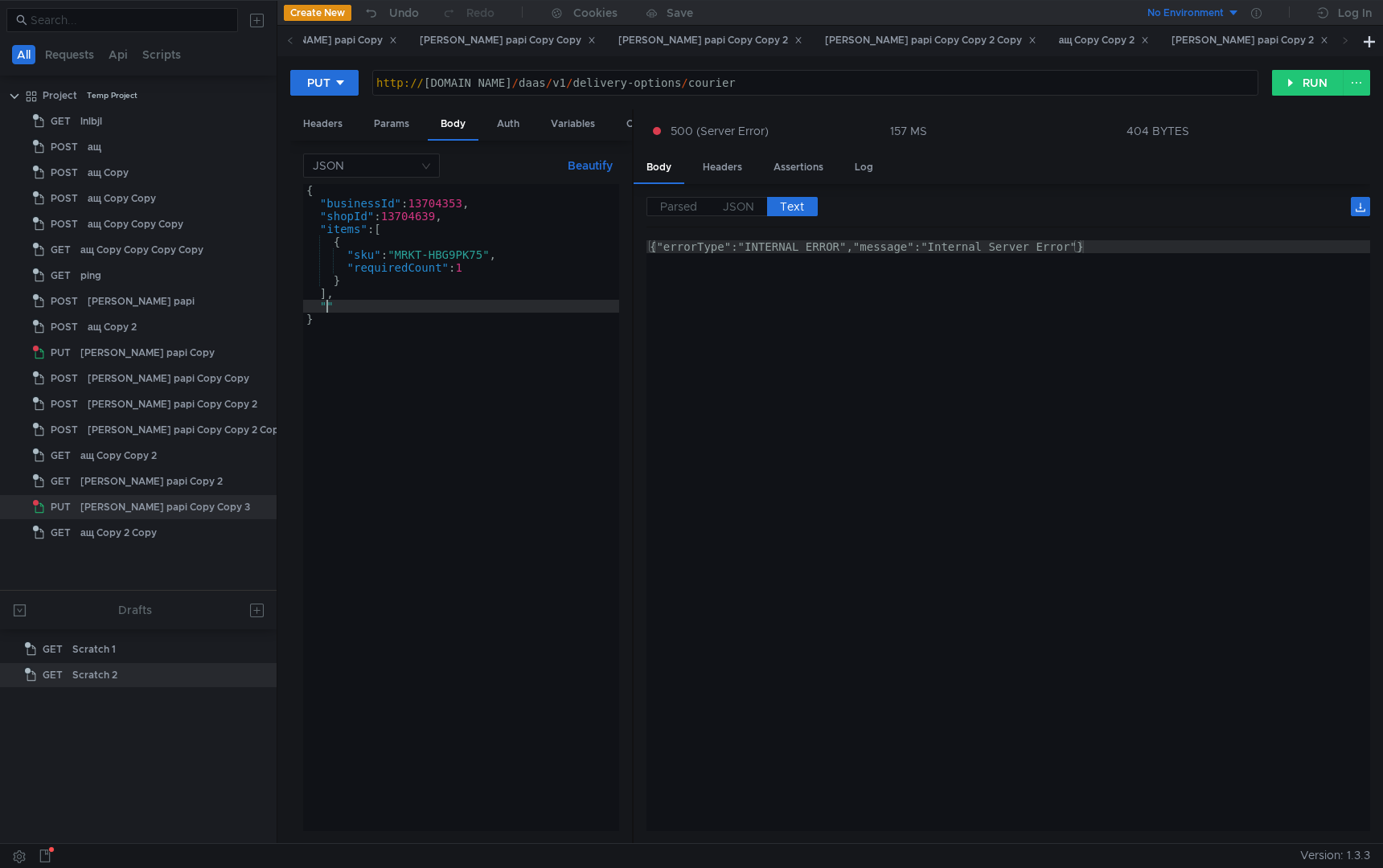
paste textarea "deliveryAddressGpsCoords""
type textarea ""deliveryAddressGpsCoords": {"
click at [518, 321] on div "{ "businessId" : 13704353 , "shopId" : 13704639 , "items" : [ { "sku" : "MRKT-H…" at bounding box center [462, 519] width 316 height 673
paste textarea "latitude""
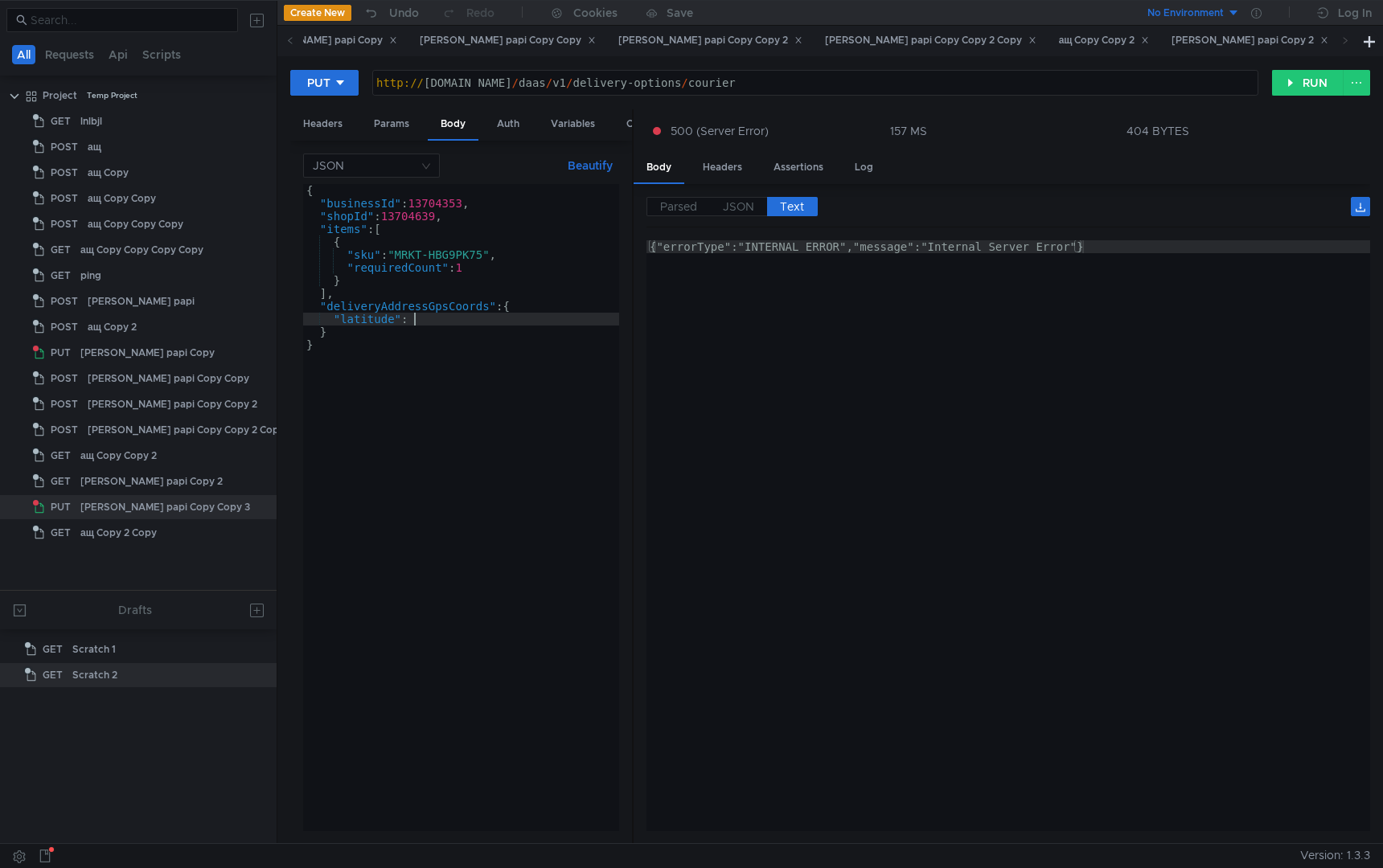
scroll to position [0, 7]
click at [514, 322] on div "{ "businessId" : 13704353 , "shopId" : 13704639 , "items" : [ { "sku" : "MRKT-H…" at bounding box center [462, 519] width 316 height 673
type textarea ""latitude": 12.5,"
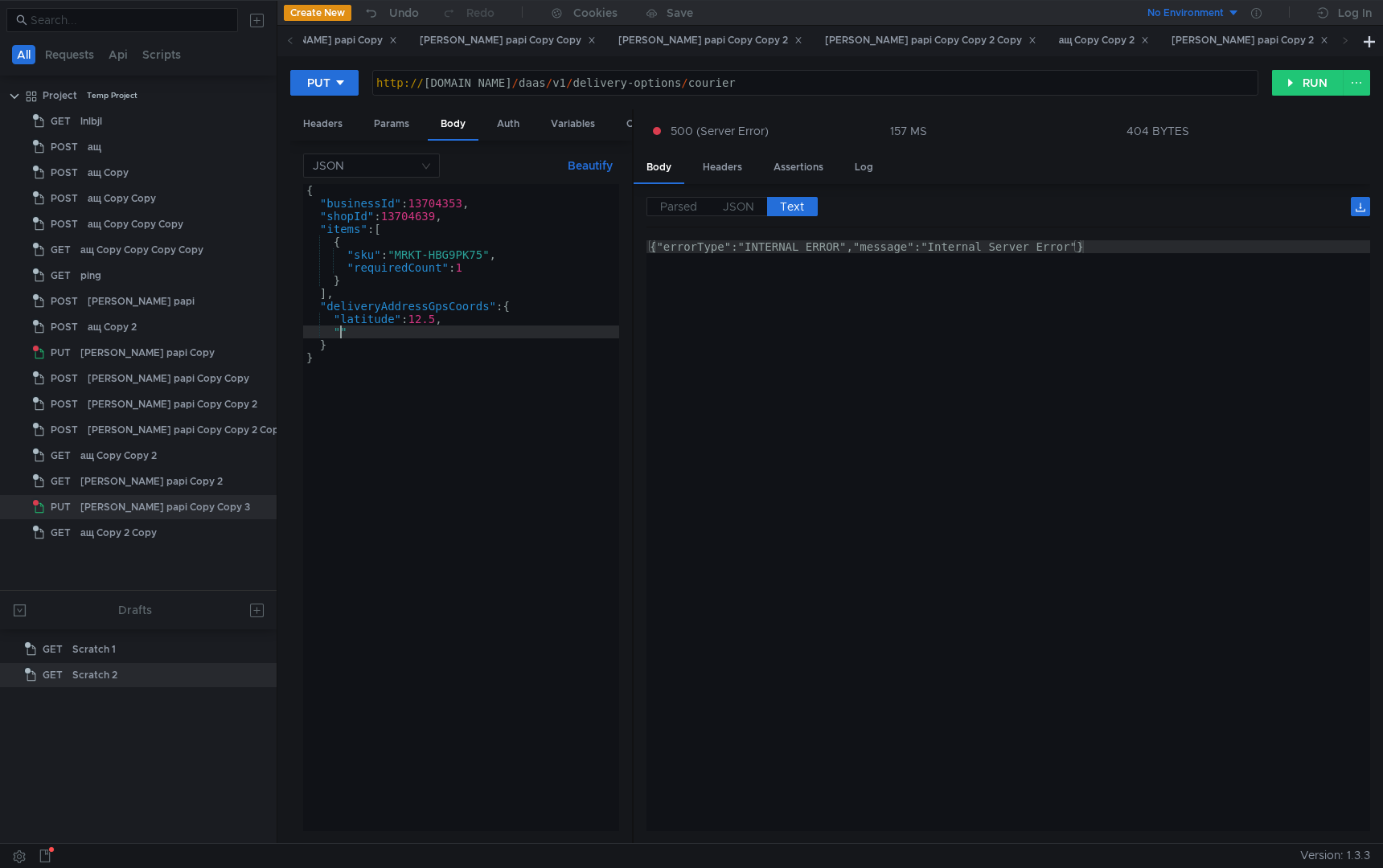
paste textarea "latitude""
type textarea ""latitude""
click at [482, 324] on div "{ "businessId" : 13704353 , "shopId" : 13704639 , "items" : [ { "sku" : "MRKT-H…" at bounding box center [462, 519] width 316 height 673
type textarea "}"
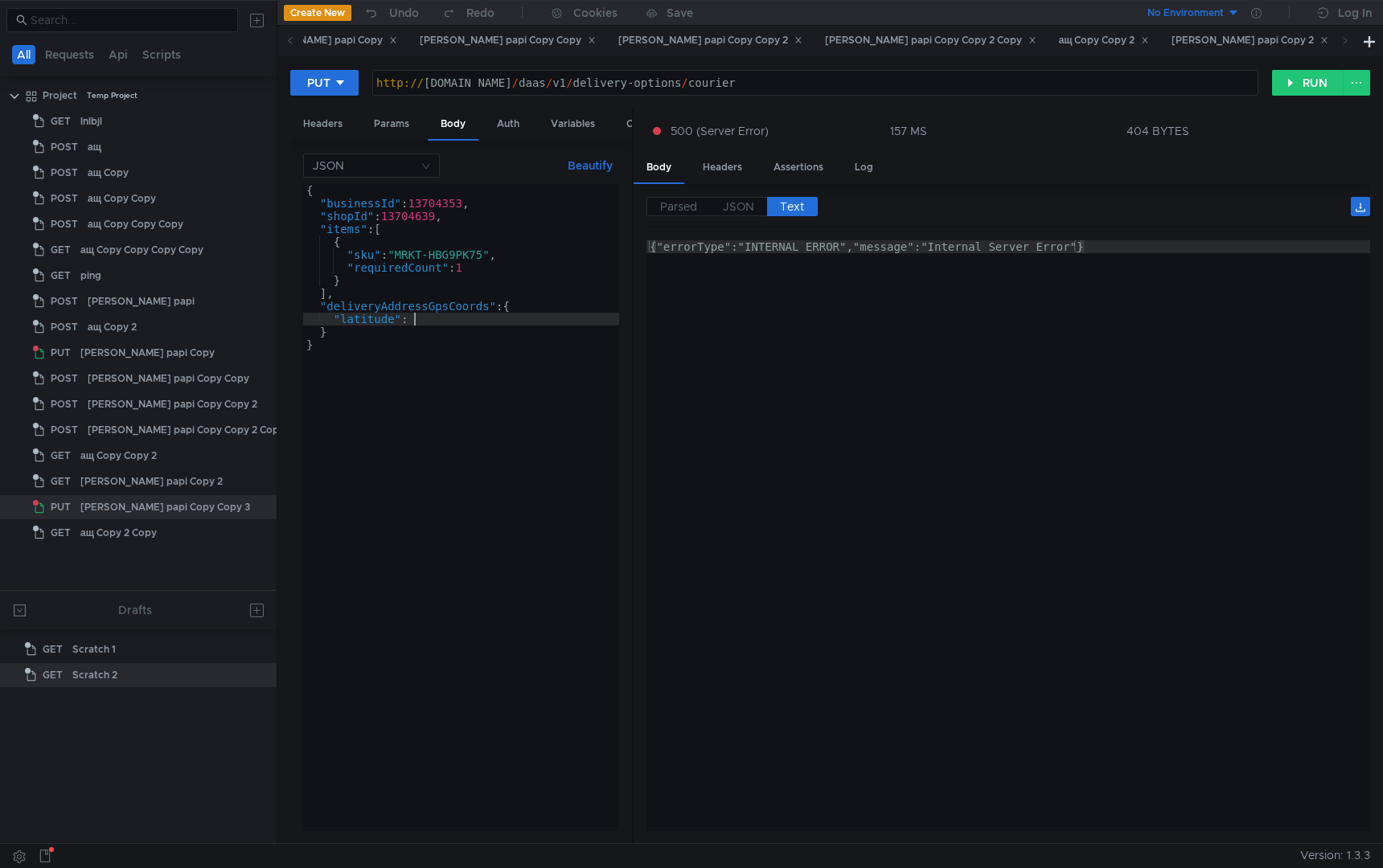
click at [492, 319] on div "{ "businessId" : 13704353 , "shopId" : 13704639 , "items" : [ { "sku" : "MRKT-H…" at bounding box center [462, 519] width 316 height 673
type textarea ""latitude": 23,"
paste textarea "longitude""
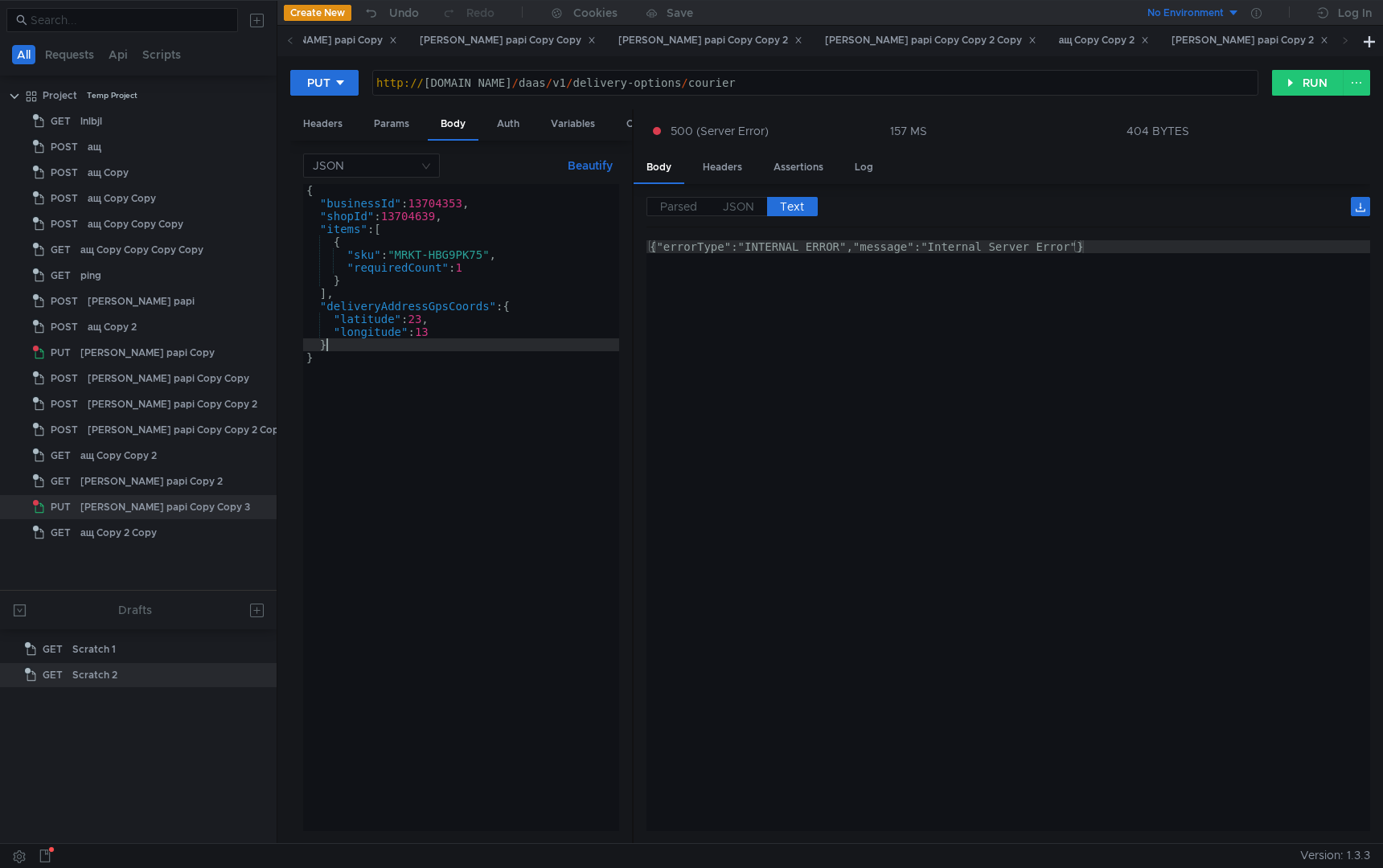
type textarea "}"
click at [1304, 87] on button "RUN" at bounding box center [1307, 82] width 72 height 26
click at [415, 570] on div "{ "businessId" : 13704353 , "shopId" : 13704639 , "items" : [ { "sku" : "MRKT-H…" at bounding box center [462, 519] width 316 height 673
click at [415, 315] on div "{ "businessId" : 13704353 , "shopId" : 13704639 , "items" : [ { "sku" : "MRKT-H…" at bounding box center [462, 519] width 316 height 673
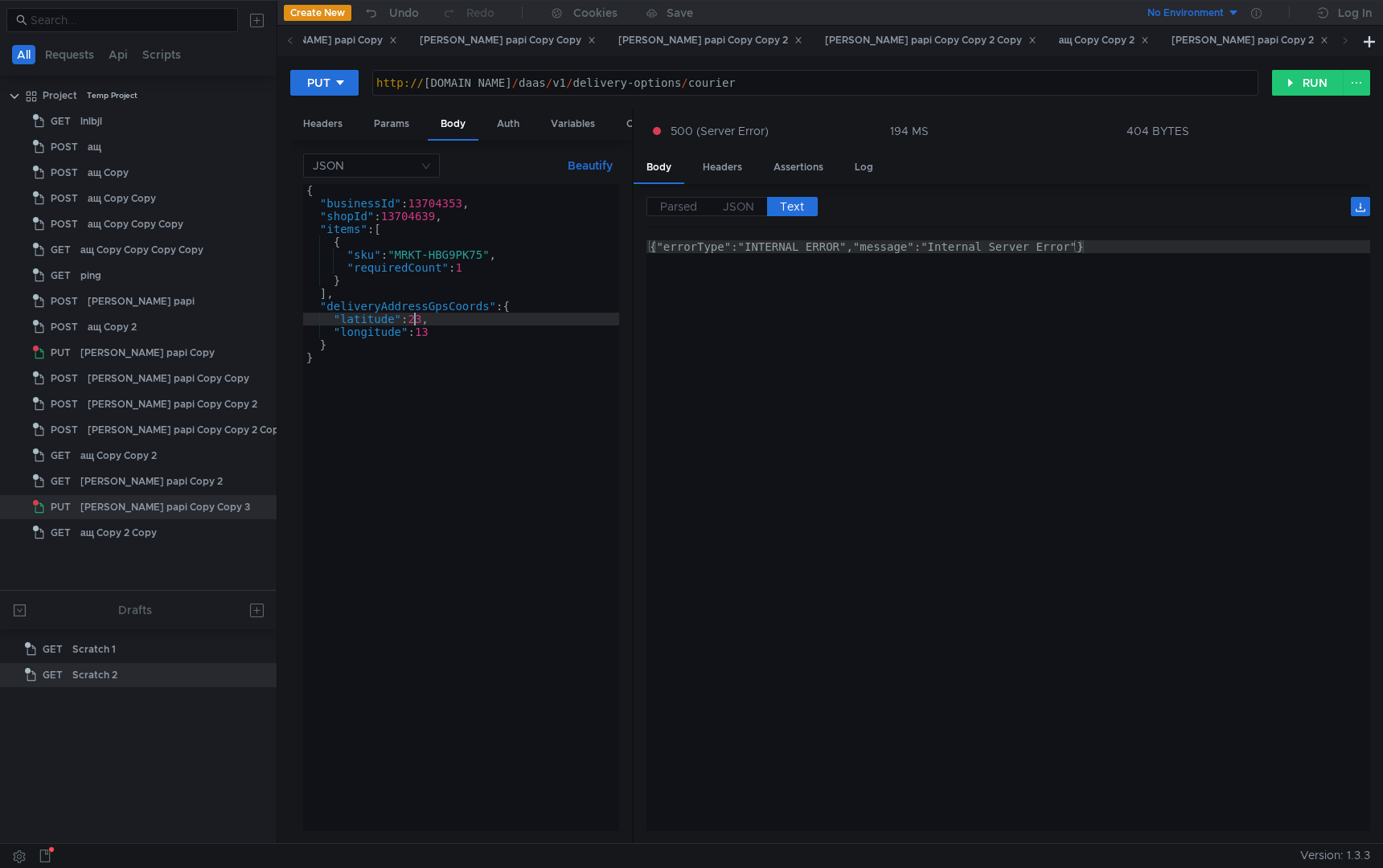
click at [415, 315] on div "{ "businessId" : 13704353 , "shopId" : 13704639 , "items" : [ { "sku" : "MRKT-H…" at bounding box center [462, 519] width 316 height 673
paste textarea "54.843784332"
click at [424, 331] on div "{ "businessId" : 13704353 , "shopId" : 13704639 , "items" : [ { "sku" : "MRKT-H…" at bounding box center [462, 519] width 316 height 673
paste textarea "83.09400177"
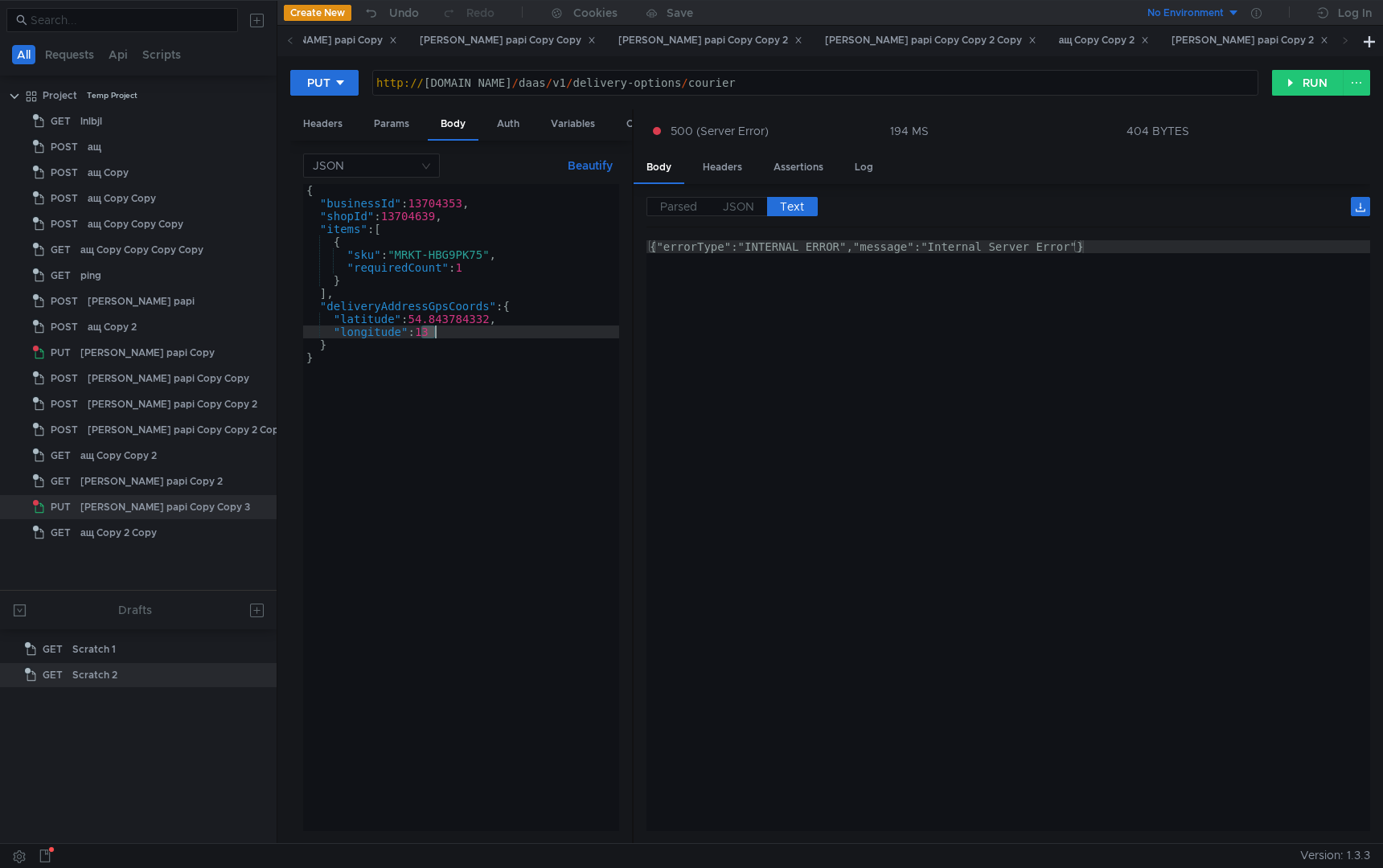
type textarea ""longitude": 83.09400177"
click at [1283, 81] on button "RUN" at bounding box center [1307, 82] width 72 height 26
click at [1060, 335] on div "{"errorType":"INTERNAL_ERROR","message":"Internal Server Error"}" at bounding box center [1008, 549] width 724 height 617
click at [465, 534] on div "{ "businessId" : 13704353 , "shopId" : 13704639 , "items" : [ { "sku" : "MRKT-H…" at bounding box center [462, 519] width 316 height 673
click at [725, 180] on div "Headers" at bounding box center [722, 168] width 65 height 29
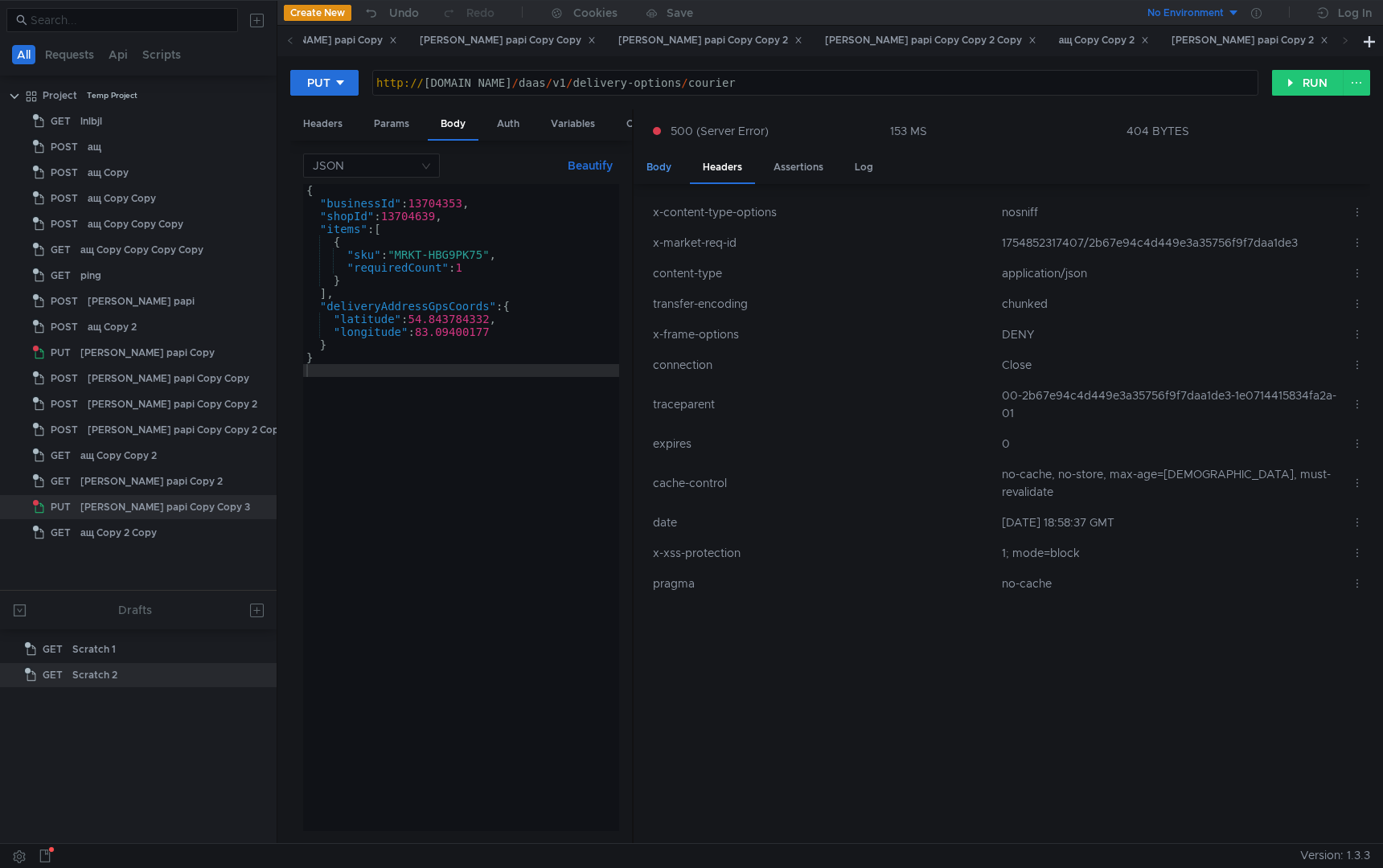
click at [650, 167] on div "Body" at bounding box center [659, 168] width 51 height 29
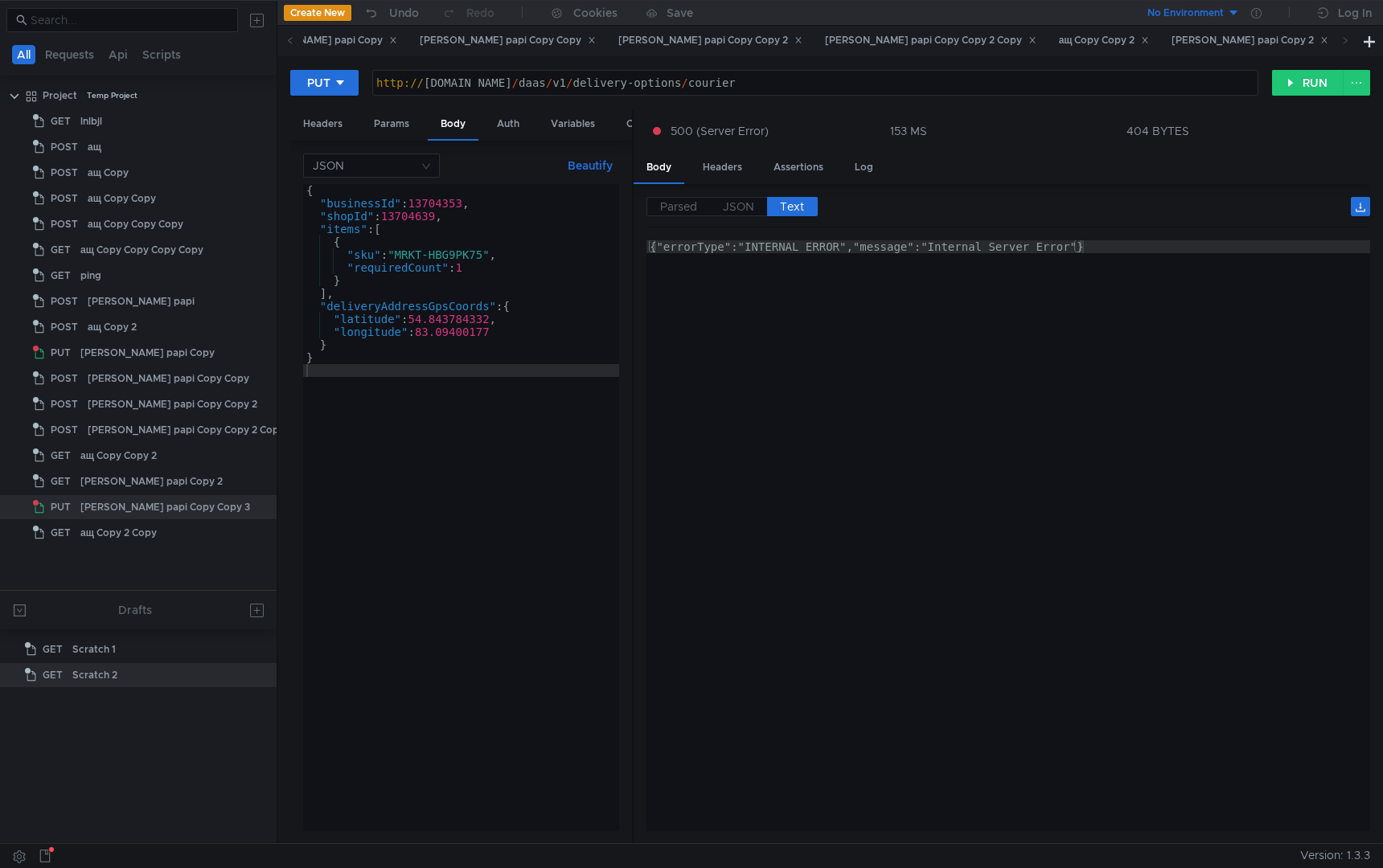
click at [543, 570] on div "{ "businessId" : 13704353 , "shopId" : 13704639 , "items" : [ { "sku" : "MRKT-H…" at bounding box center [462, 519] width 316 height 673
